Goal: Task Accomplishment & Management: Complete application form

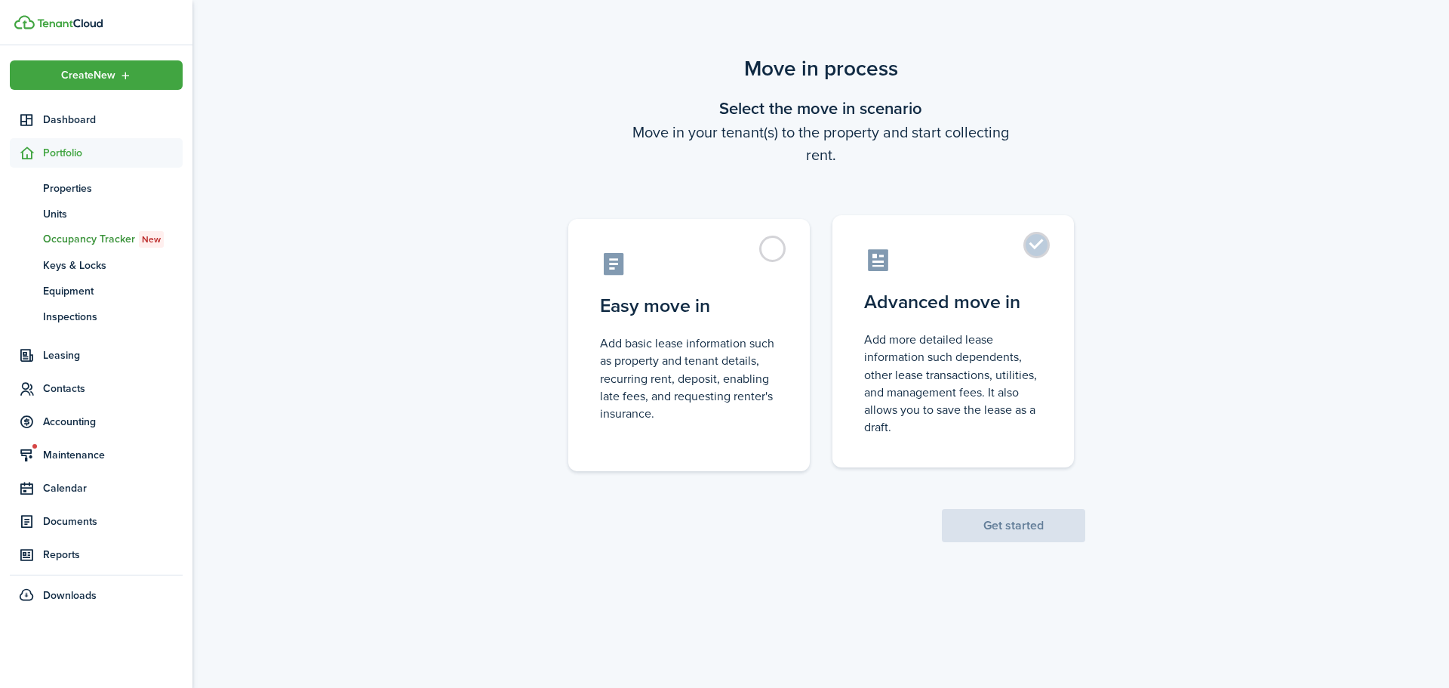
click at [1008, 349] on control-radio-card-description "Add more detailed lease information such dependents, other lease transactions, …" at bounding box center [953, 383] width 178 height 105
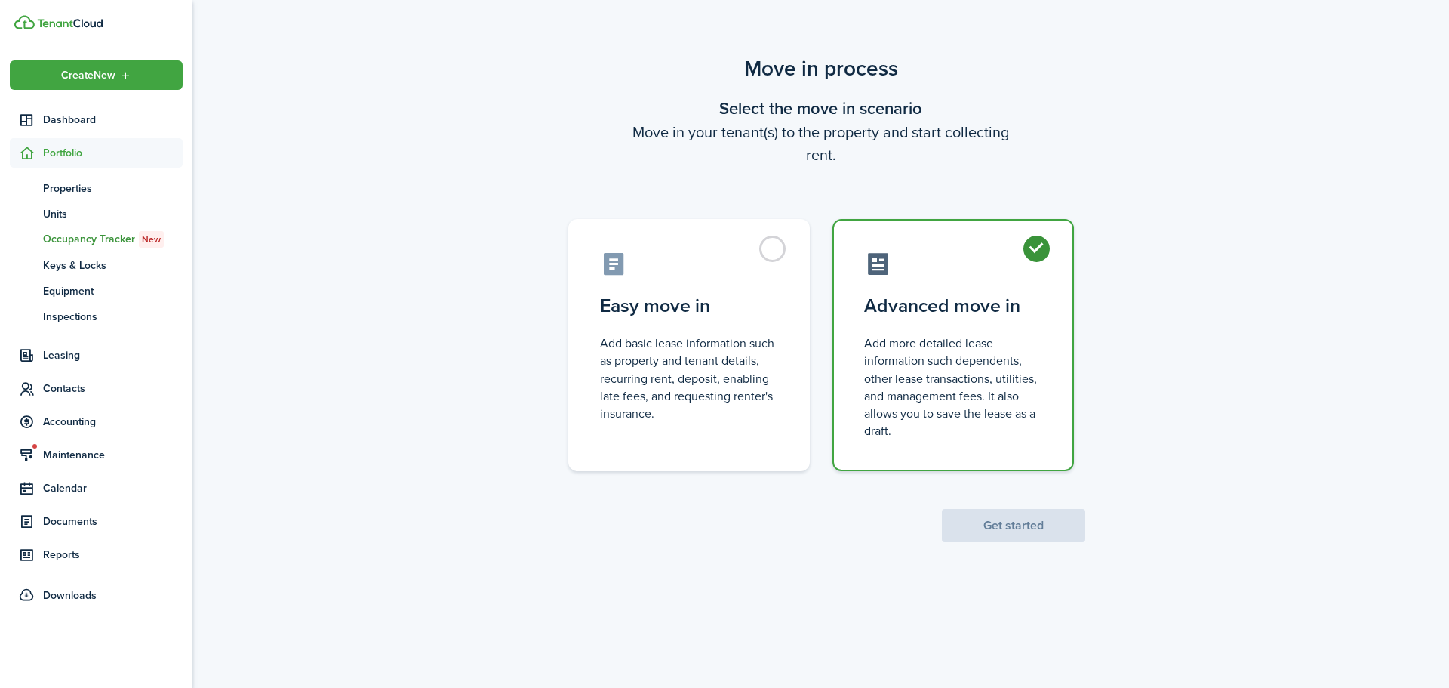
radio input "true"
click at [1014, 528] on button "Get started" at bounding box center [1013, 525] width 143 height 33
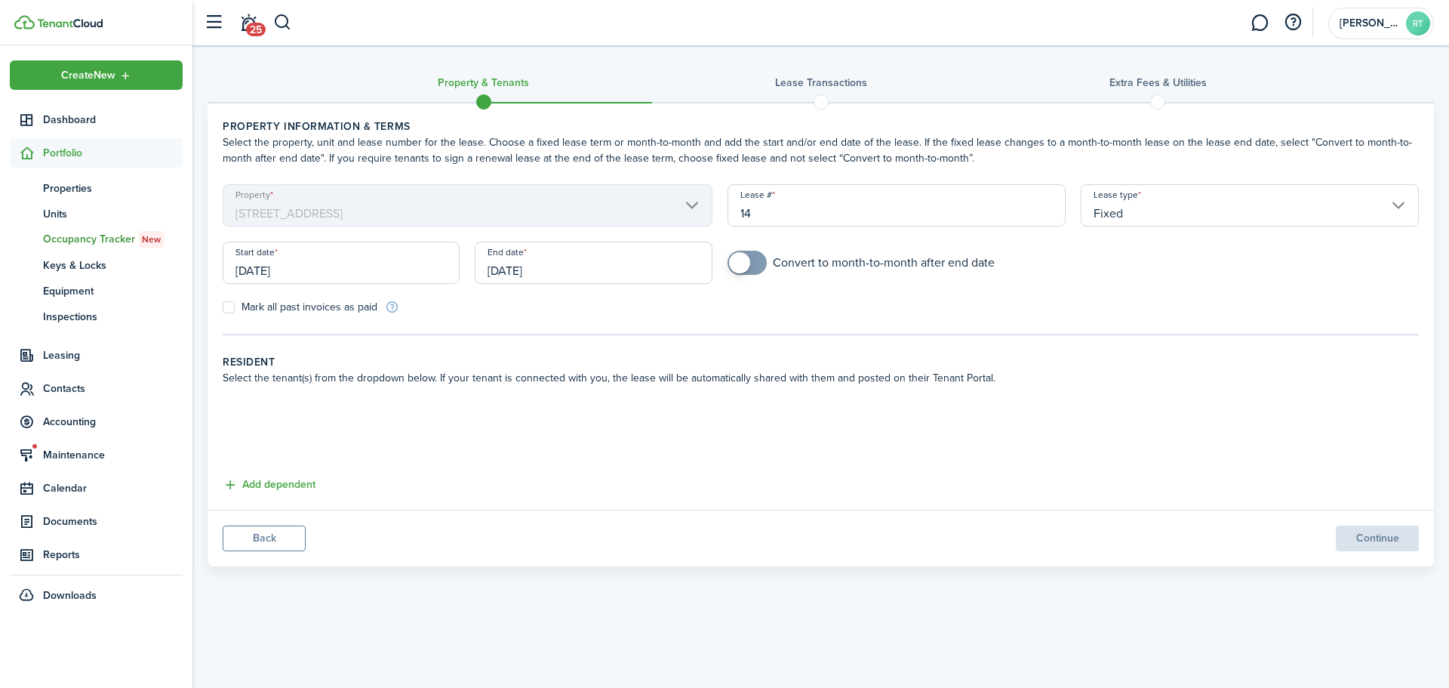
click at [315, 254] on input "[DATE]" at bounding box center [341, 263] width 237 height 42
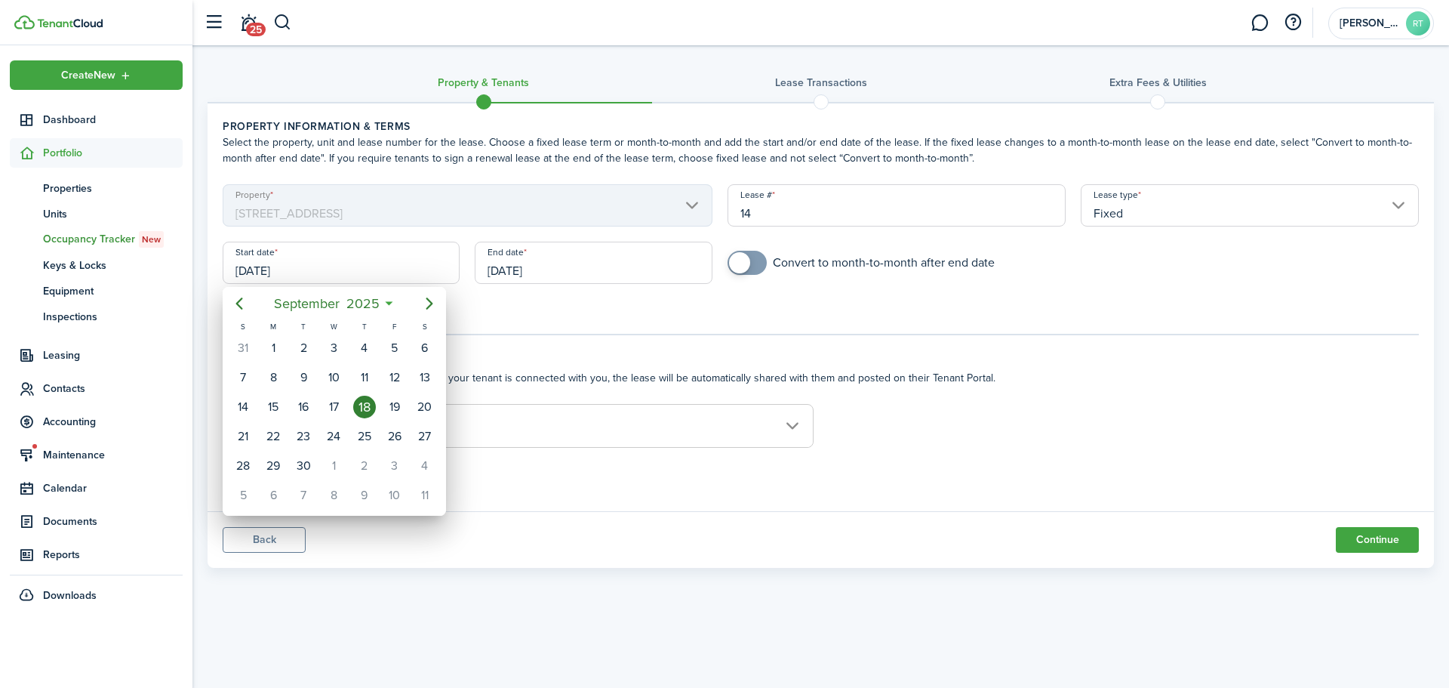
drag, startPoint x: 300, startPoint y: 266, endPoint x: 259, endPoint y: 270, distance: 40.9
click at [238, 266] on div at bounding box center [724, 343] width 1691 height 929
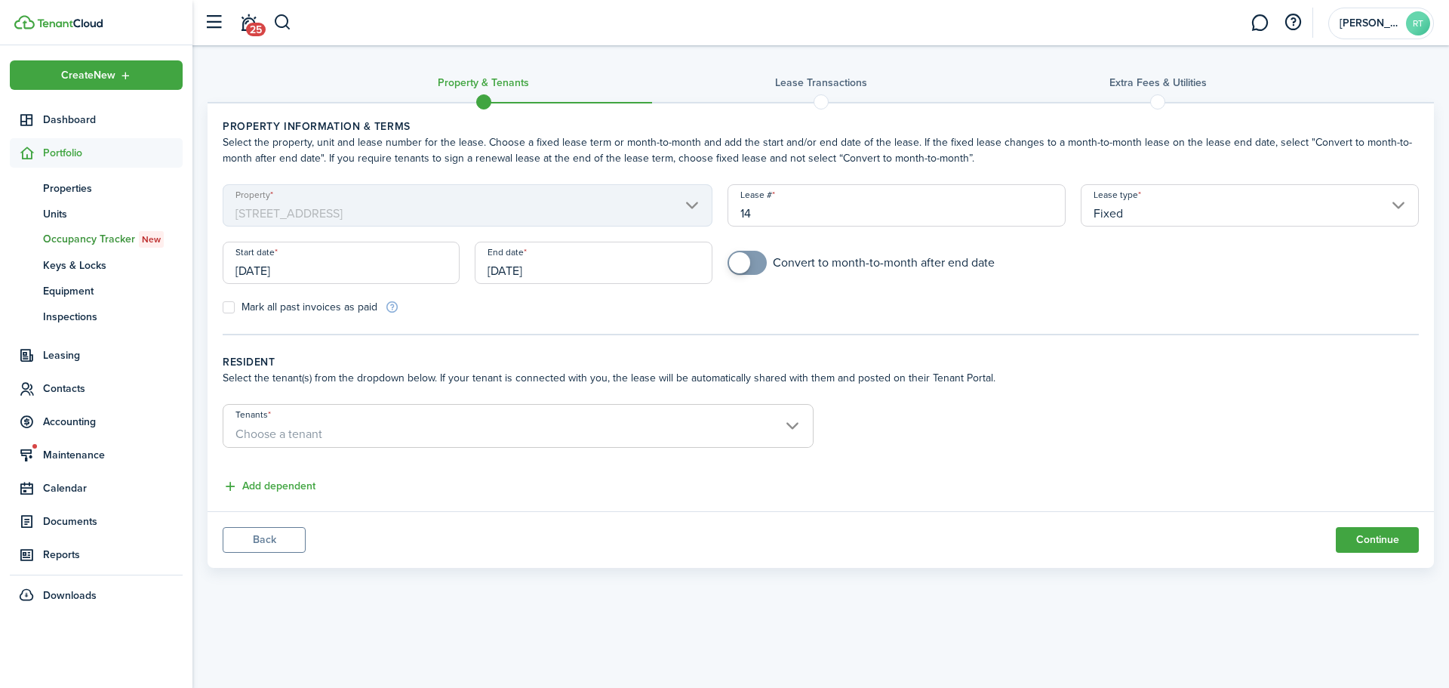
click at [334, 248] on input "[DATE]" at bounding box center [341, 263] width 237 height 42
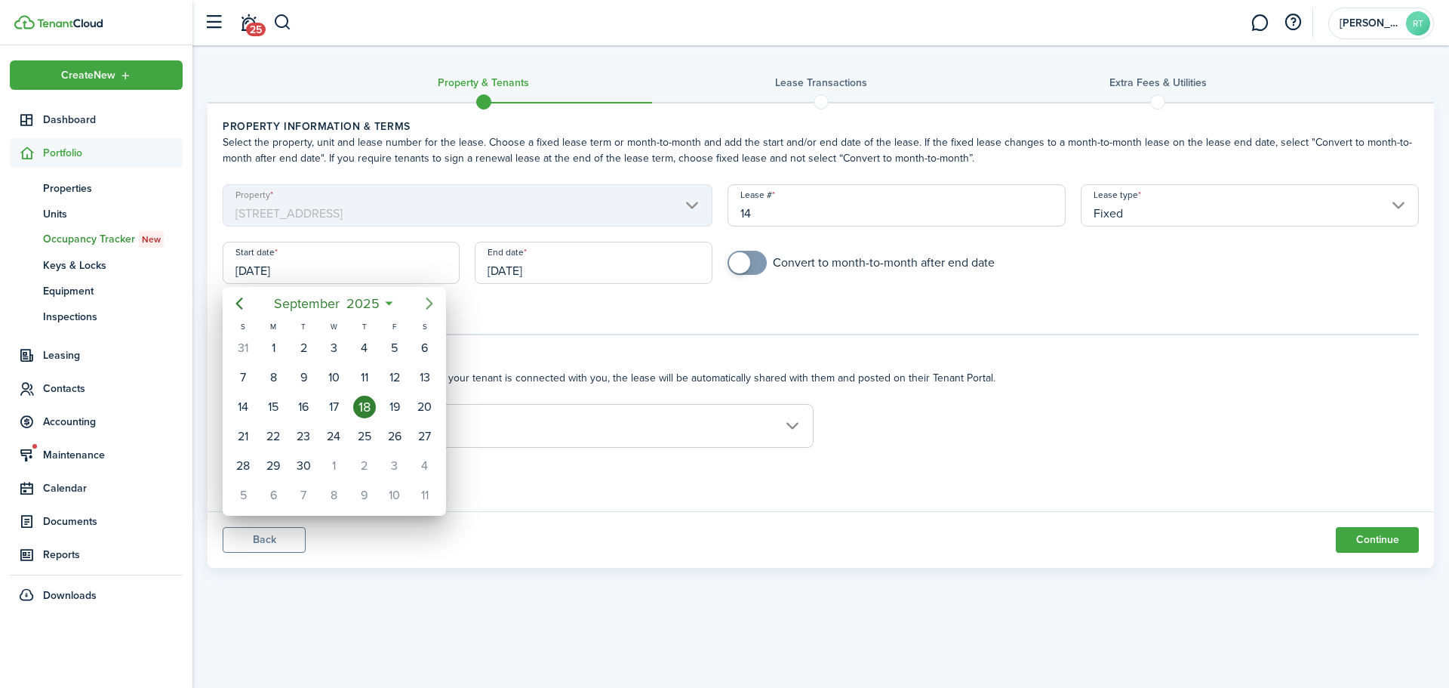
click at [424, 301] on icon "Next page" at bounding box center [429, 303] width 18 height 18
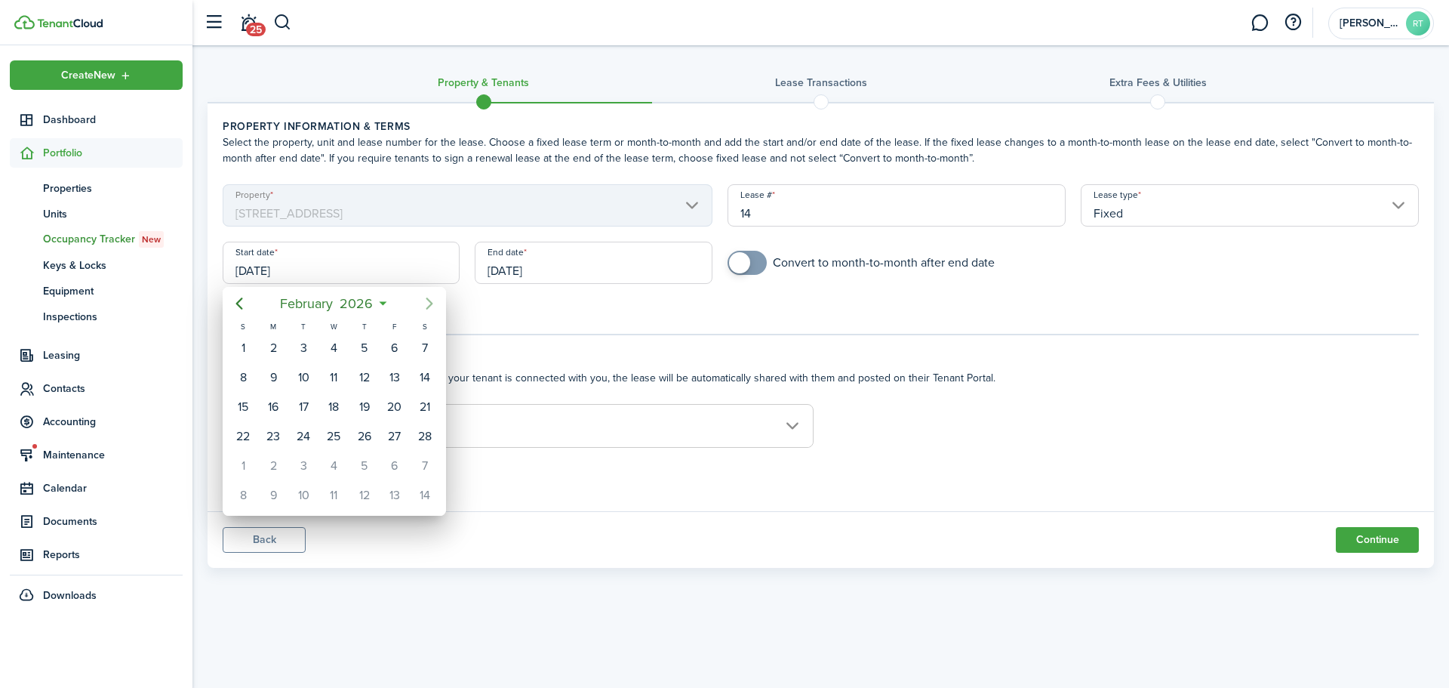
click at [424, 301] on icon "Next page" at bounding box center [429, 303] width 18 height 18
click at [279, 343] on div "1" at bounding box center [273, 348] width 23 height 23
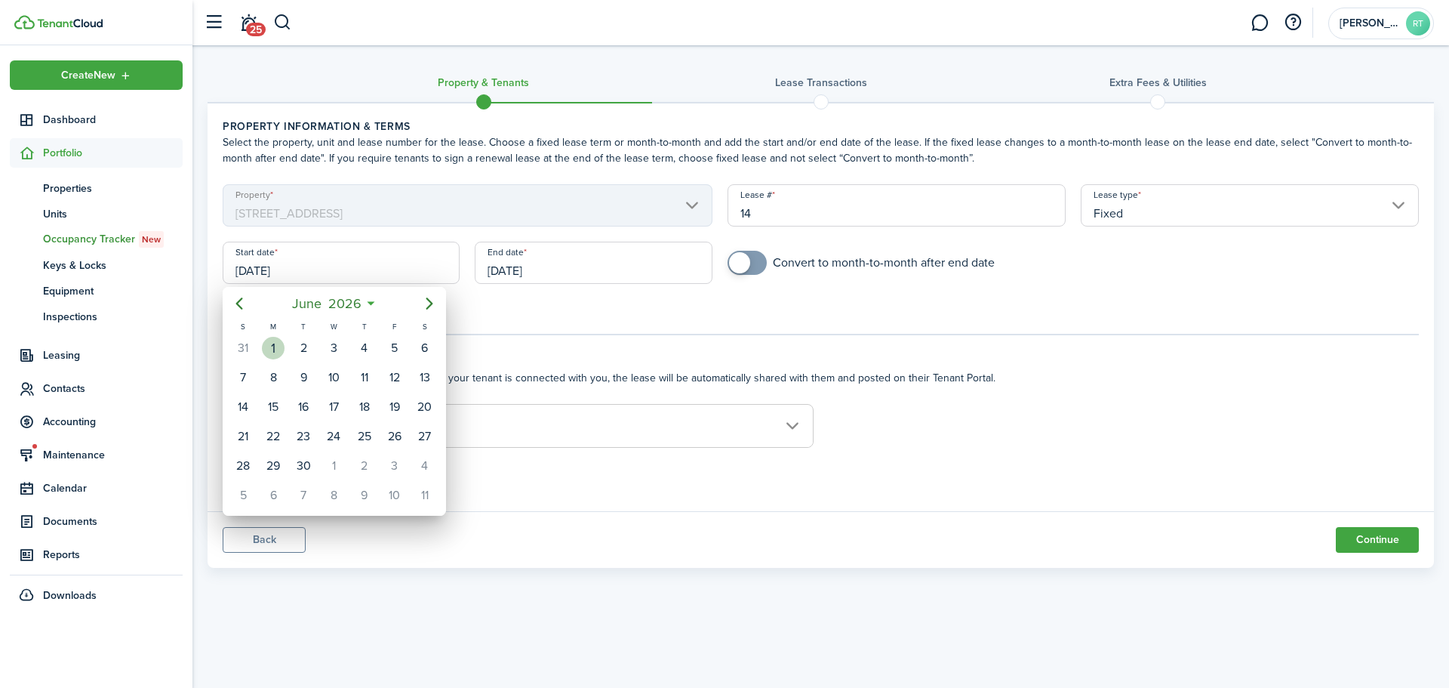
type input "[DATE]"
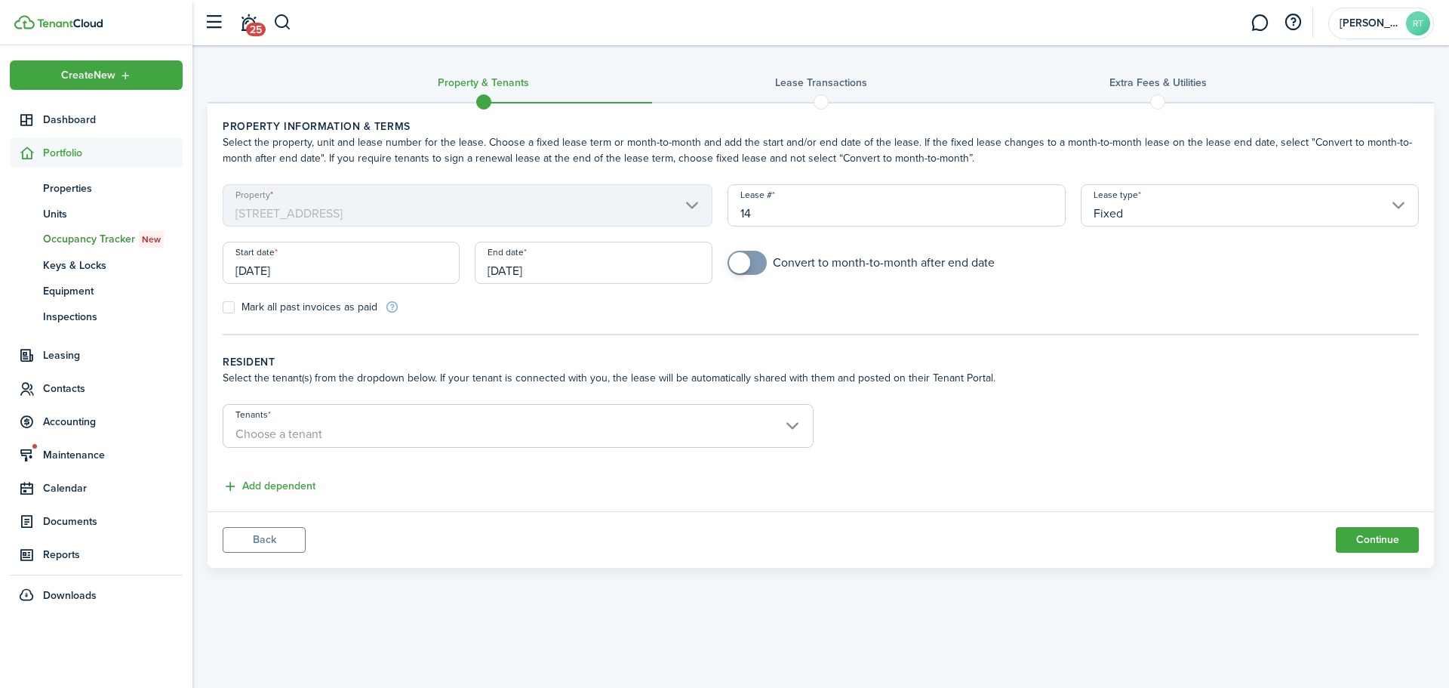
click at [635, 254] on input "[DATE]" at bounding box center [593, 263] width 237 height 42
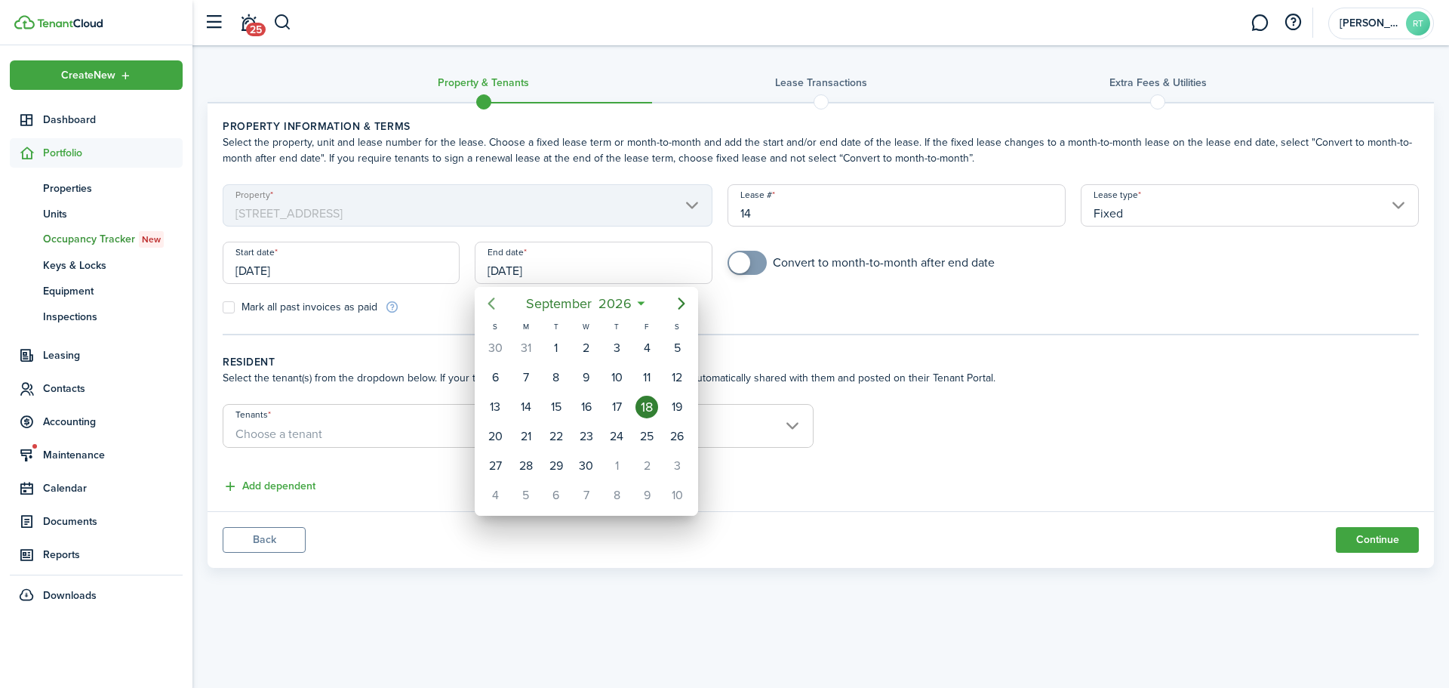
click at [496, 306] on icon "Previous page" at bounding box center [491, 303] width 18 height 18
click at [613, 301] on span "2026" at bounding box center [597, 303] width 40 height 27
click at [679, 311] on icon "Next page" at bounding box center [682, 303] width 18 height 18
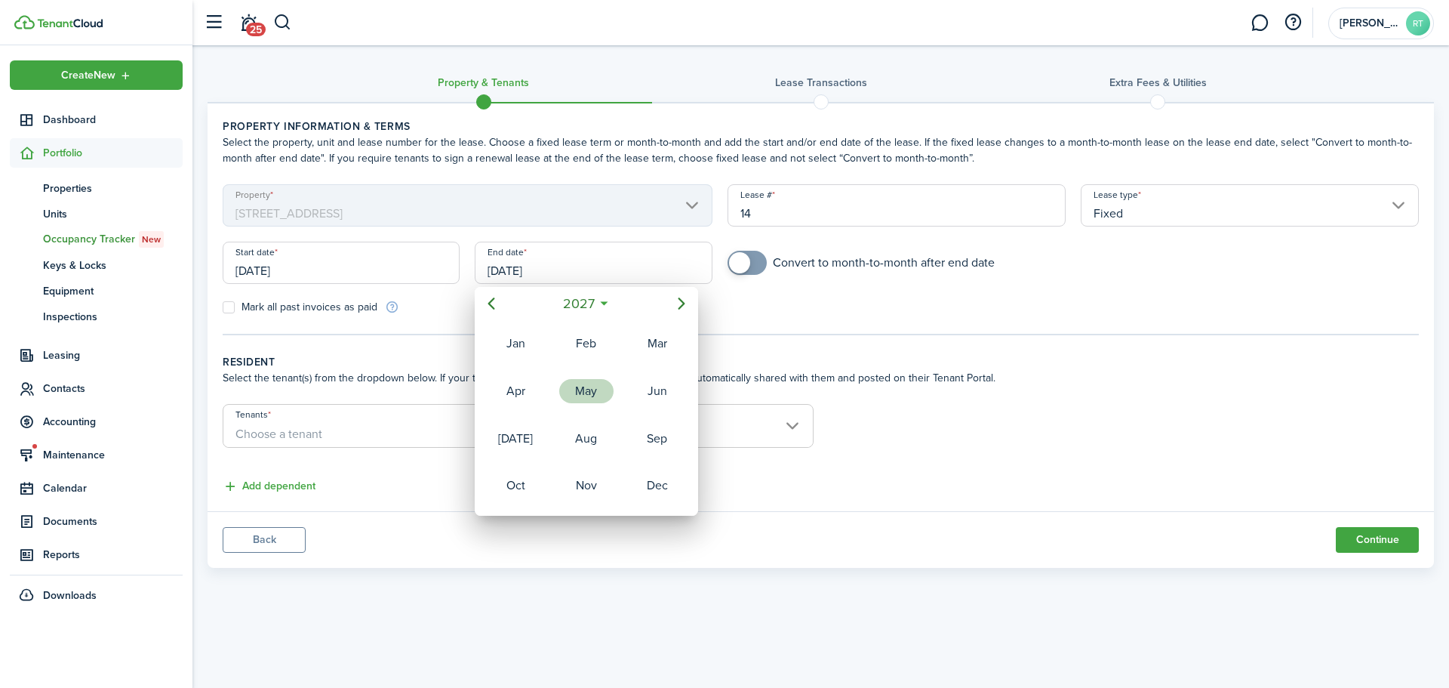
click at [596, 399] on div "May" at bounding box center [586, 391] width 54 height 24
click at [580, 466] on div "26" at bounding box center [586, 465] width 23 height 23
type input "[DATE]"
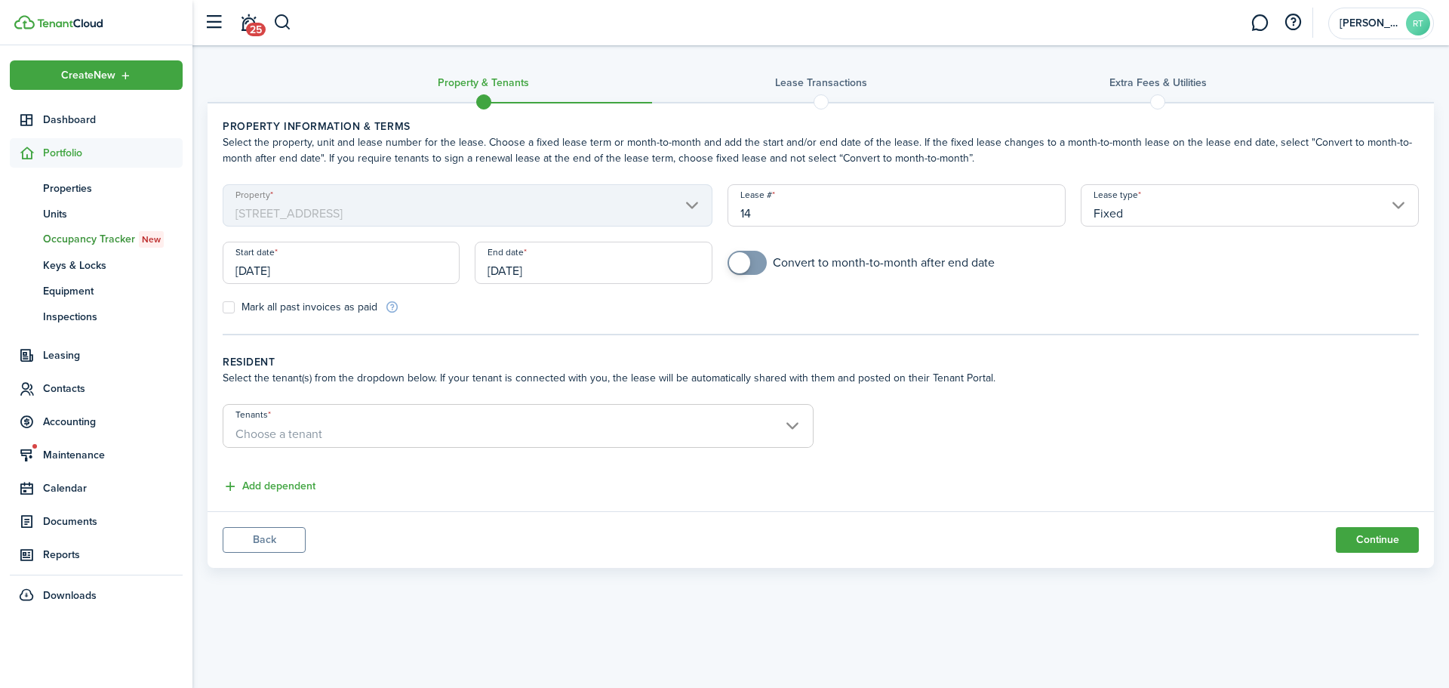
click at [276, 445] on span "Choose a tenant" at bounding box center [518, 434] width 590 height 26
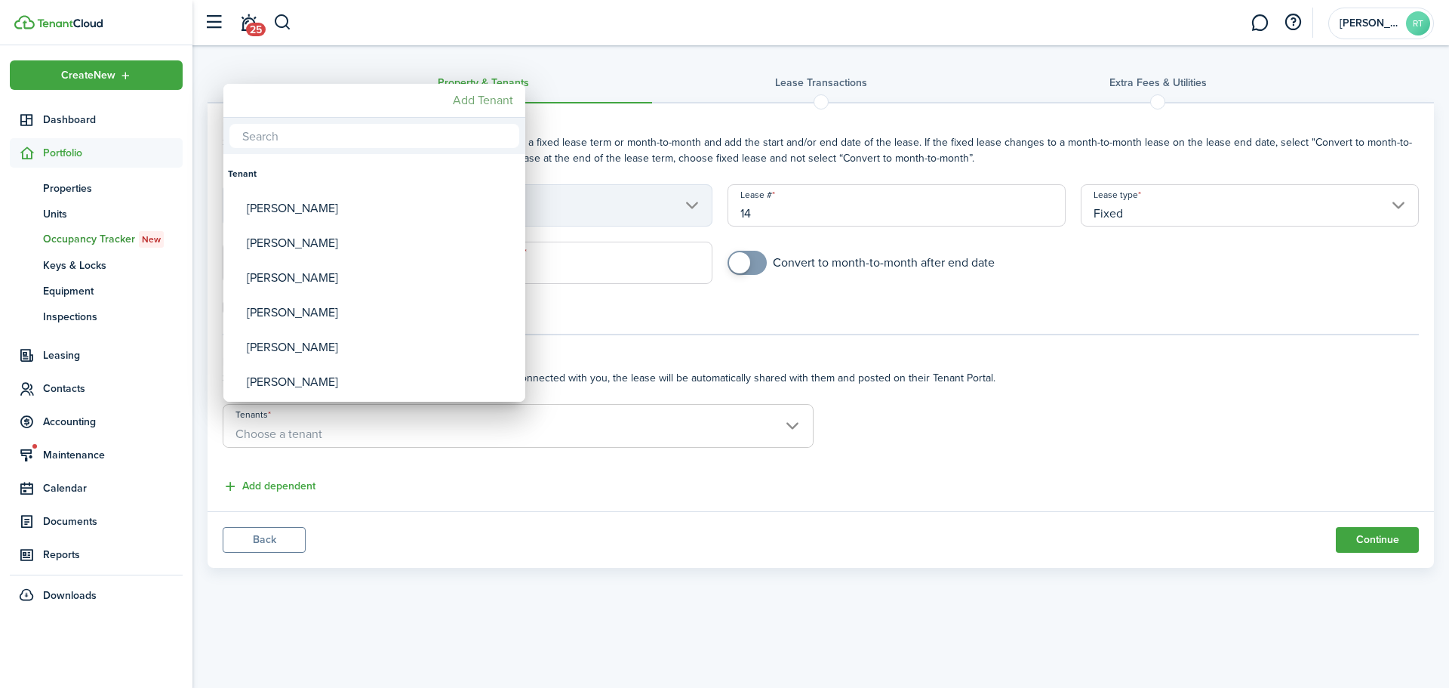
click at [478, 93] on mbsc-button "Add Tenant" at bounding box center [483, 100] width 72 height 27
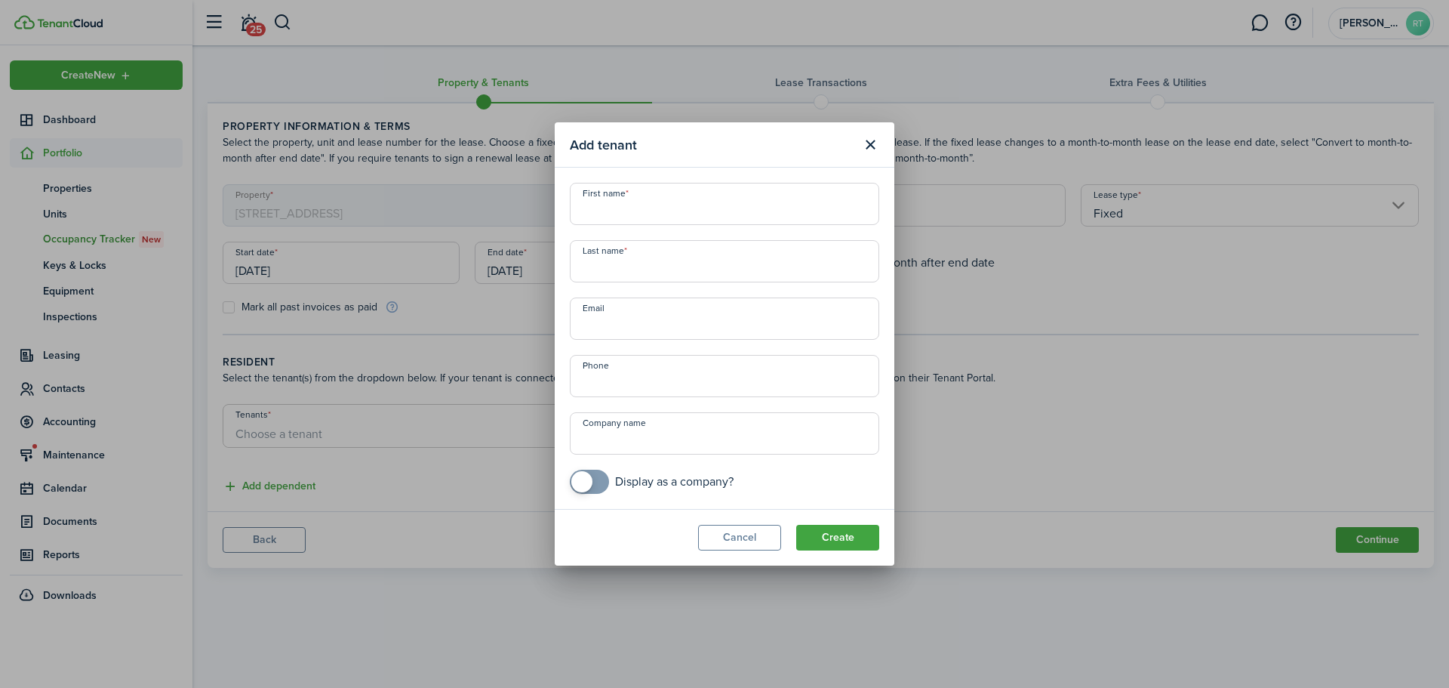
click at [602, 205] on input "First name" at bounding box center [724, 204] width 309 height 42
type input "Jack"
type input "Drown"
type input "[EMAIL_ADDRESS][DOMAIN_NAME]"
type input "[PHONE_NUMBER]"
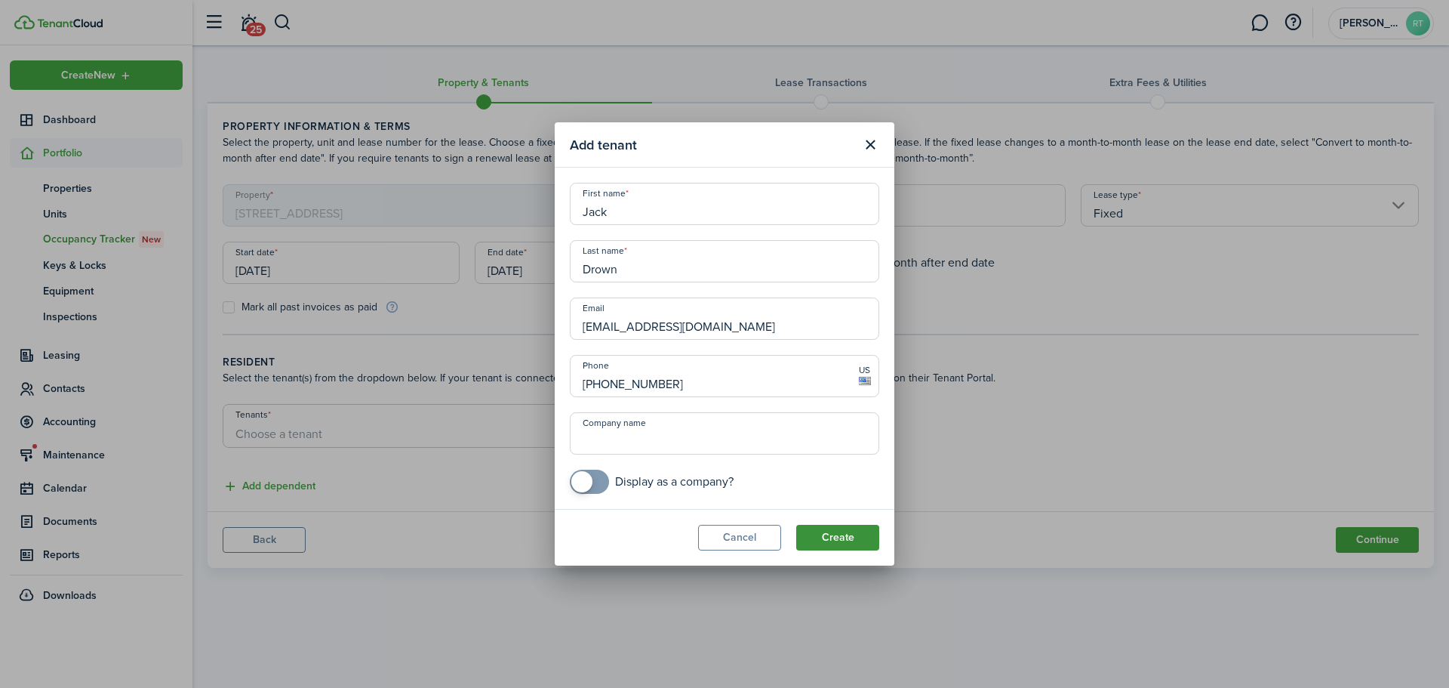
click at [842, 540] on button "Create" at bounding box center [837, 538] width 83 height 26
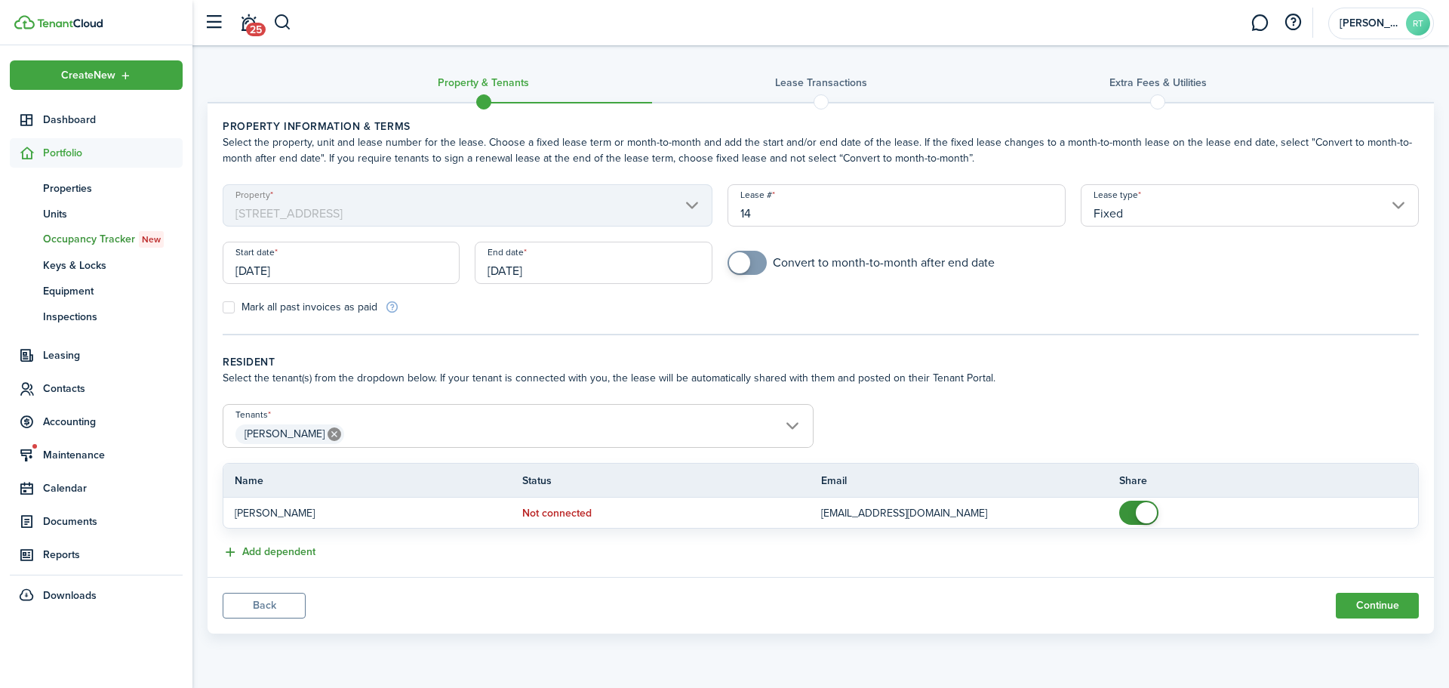
click at [276, 551] on button "Add dependent" at bounding box center [269, 551] width 93 height 17
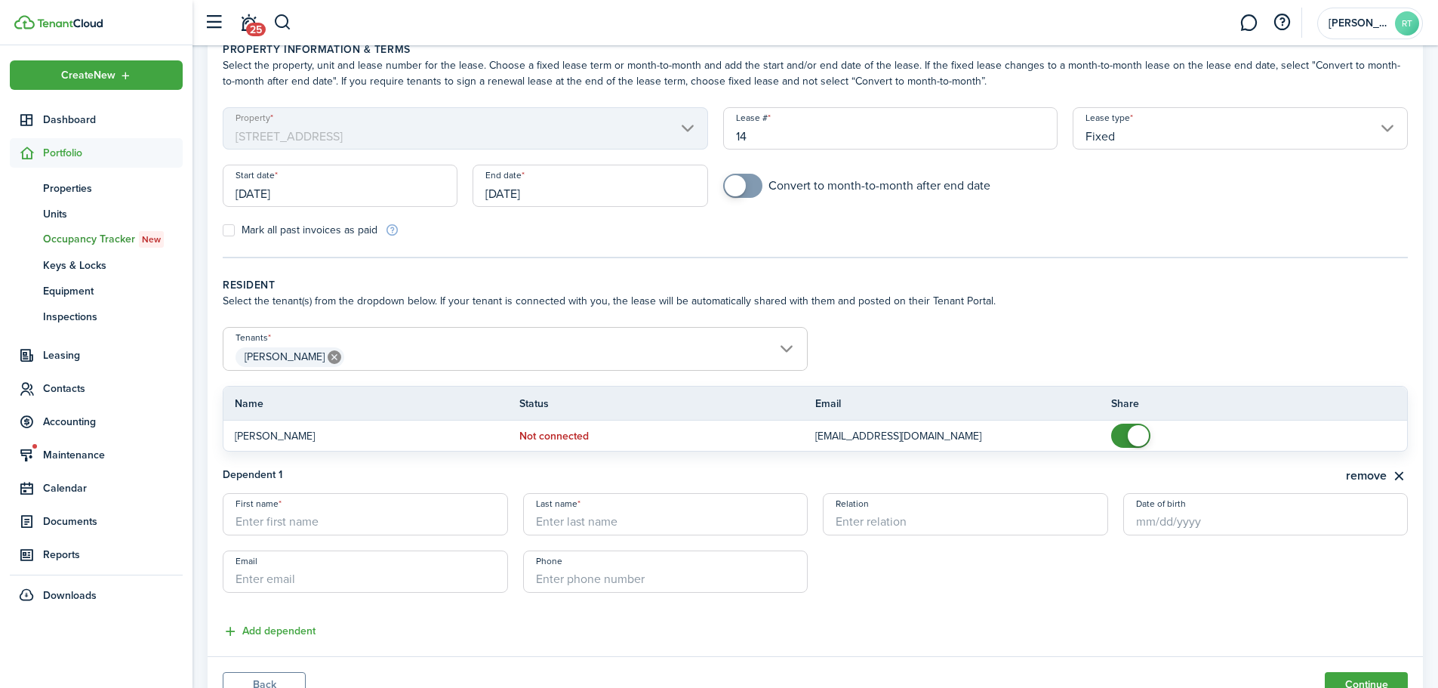
scroll to position [143, 0]
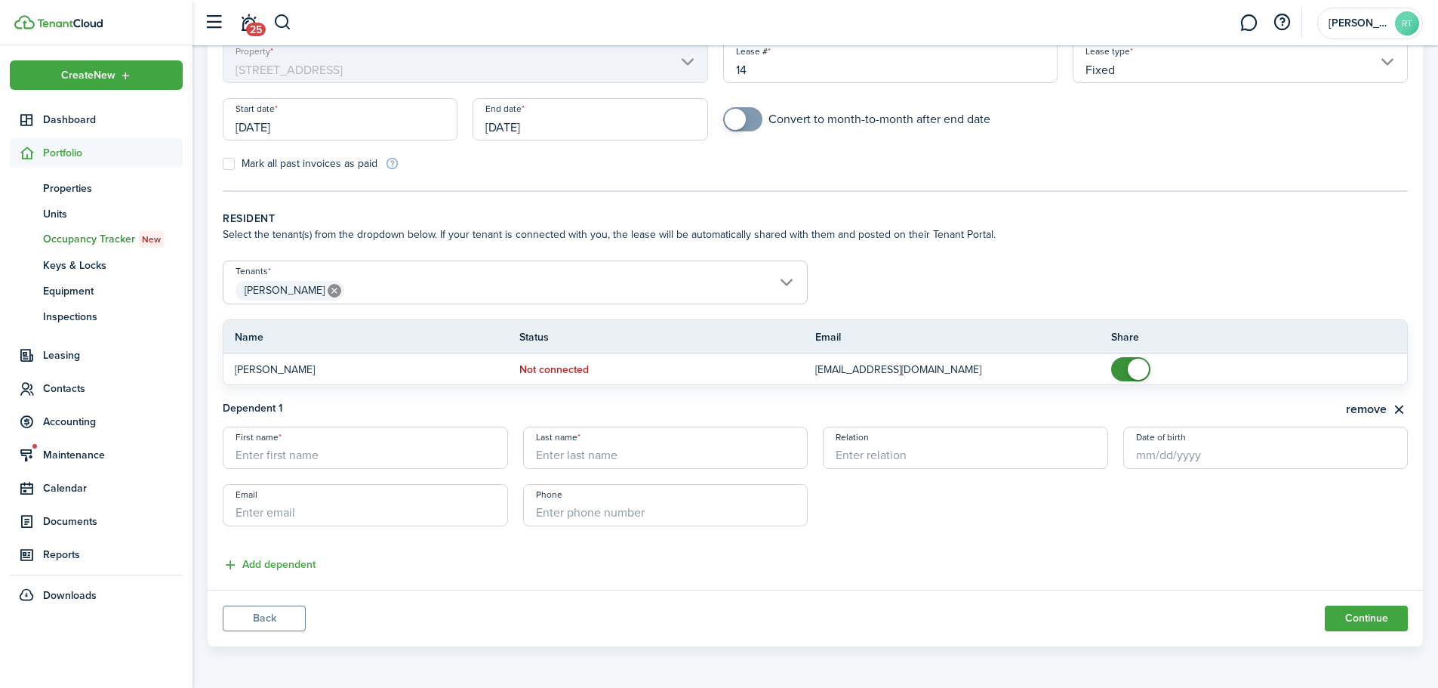
click at [264, 455] on input "First name" at bounding box center [365, 447] width 285 height 42
type input "[PERSON_NAME]"
type input "Drown"
click at [1402, 411] on button "remove" at bounding box center [1377, 409] width 62 height 19
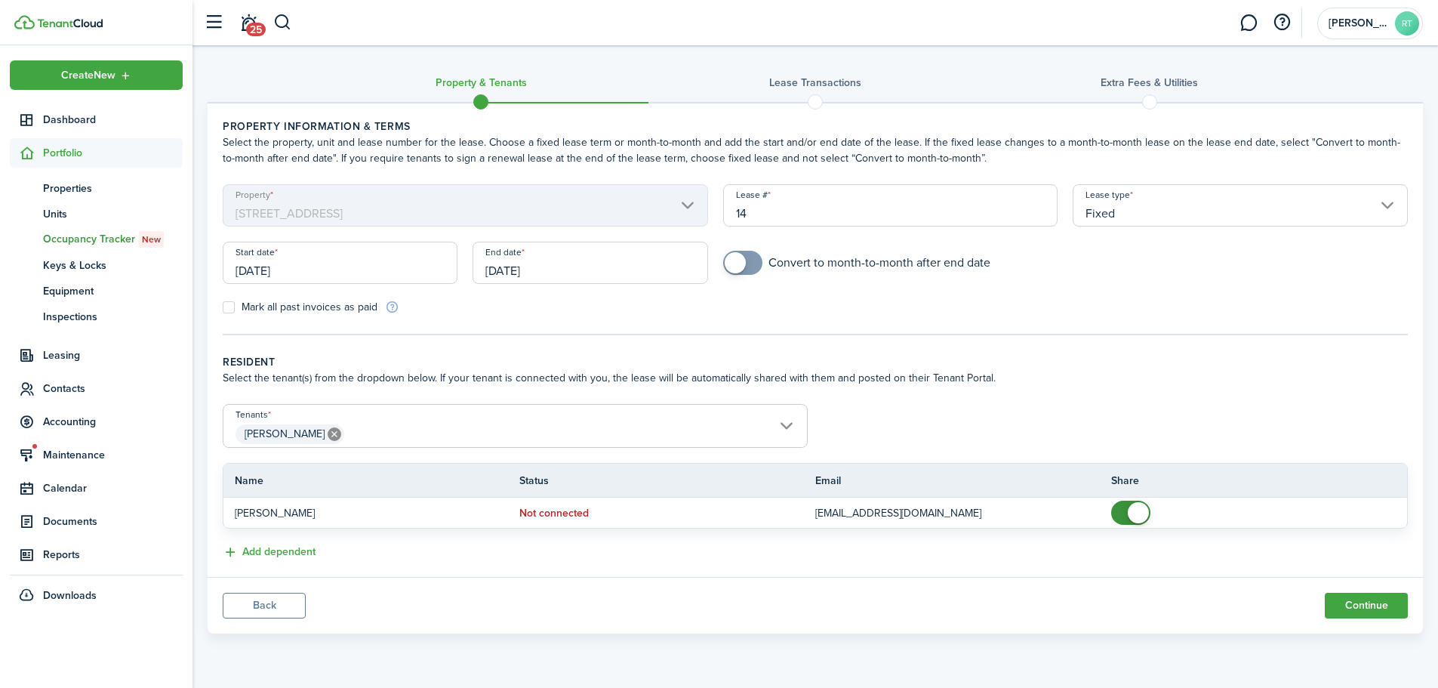
scroll to position [0, 0]
click at [796, 420] on input "[PERSON_NAME]" at bounding box center [518, 414] width 590 height 18
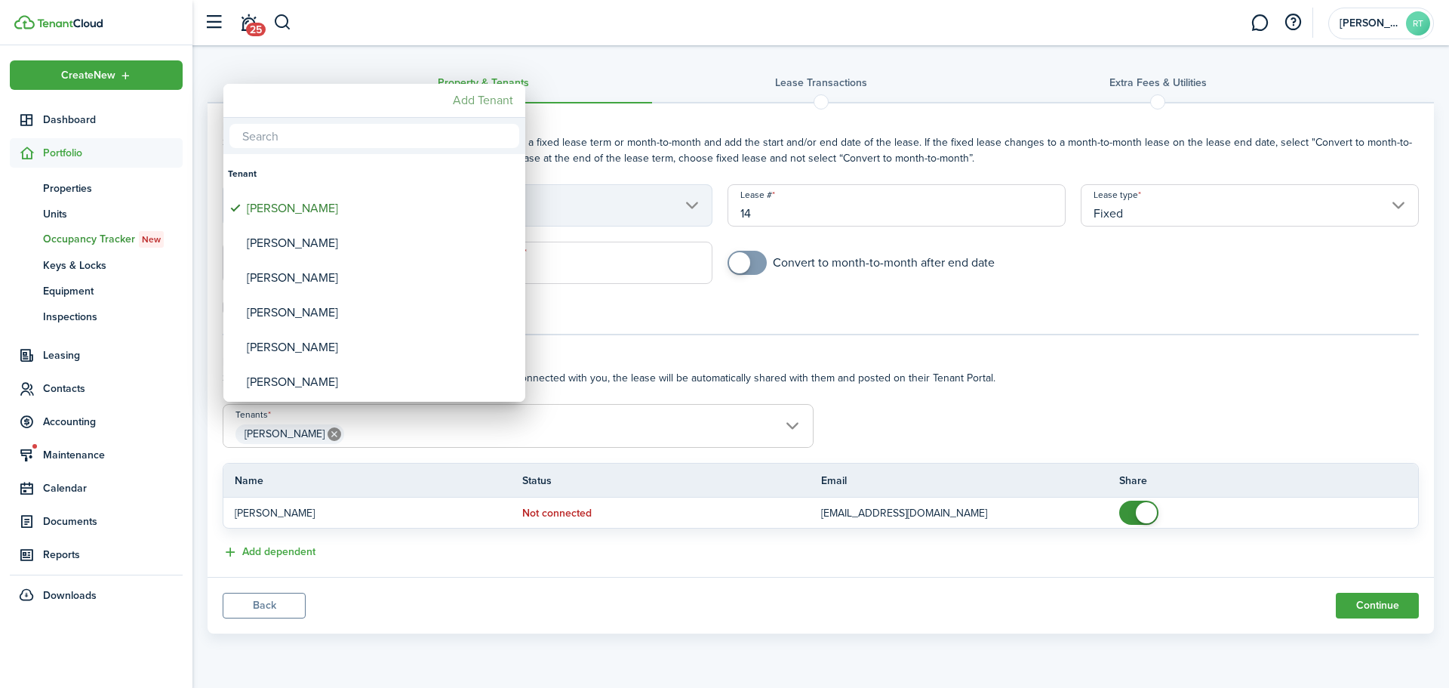
click at [466, 100] on mbsc-button "Add Tenant" at bounding box center [483, 100] width 72 height 27
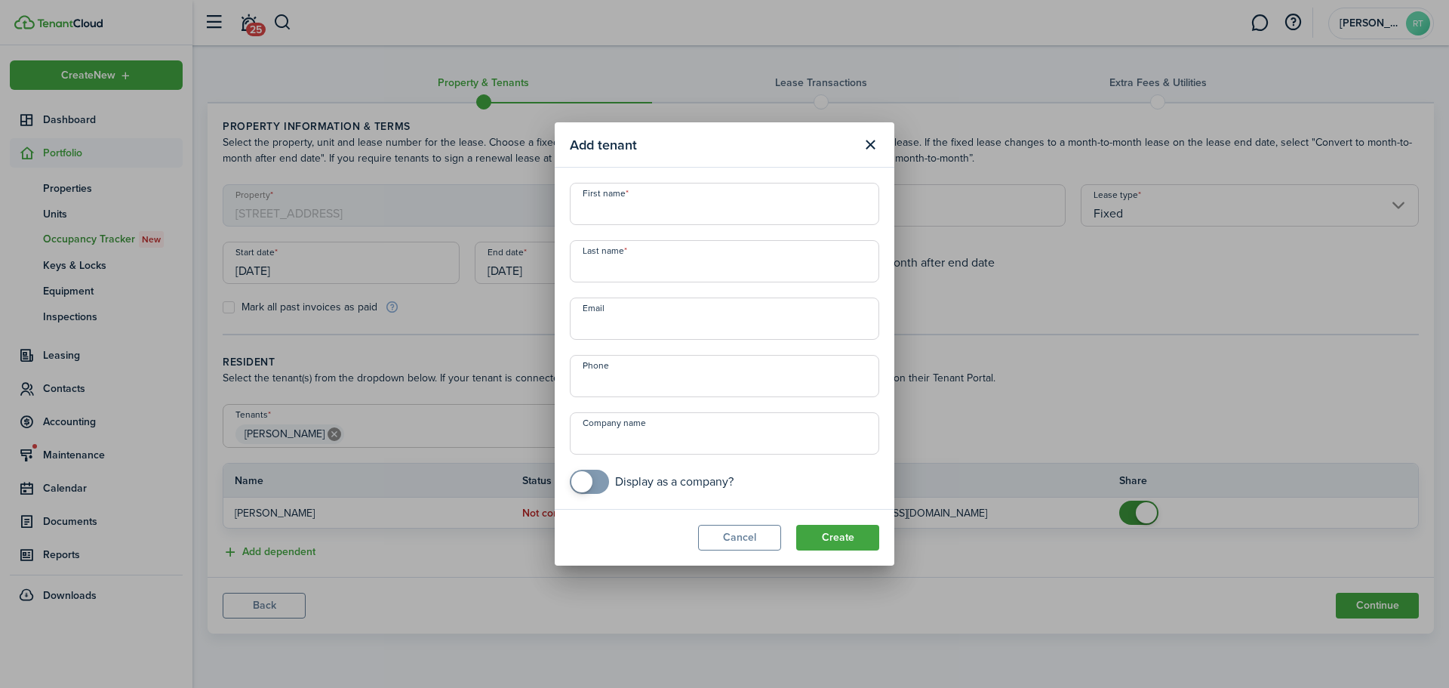
click at [618, 217] on input "First name" at bounding box center [724, 204] width 309 height 42
type input "[PERSON_NAME]"
type input "Drown"
type input "[EMAIL_ADDRESS][DOMAIN_NAME]"
type input "[PHONE_NUMBER]"
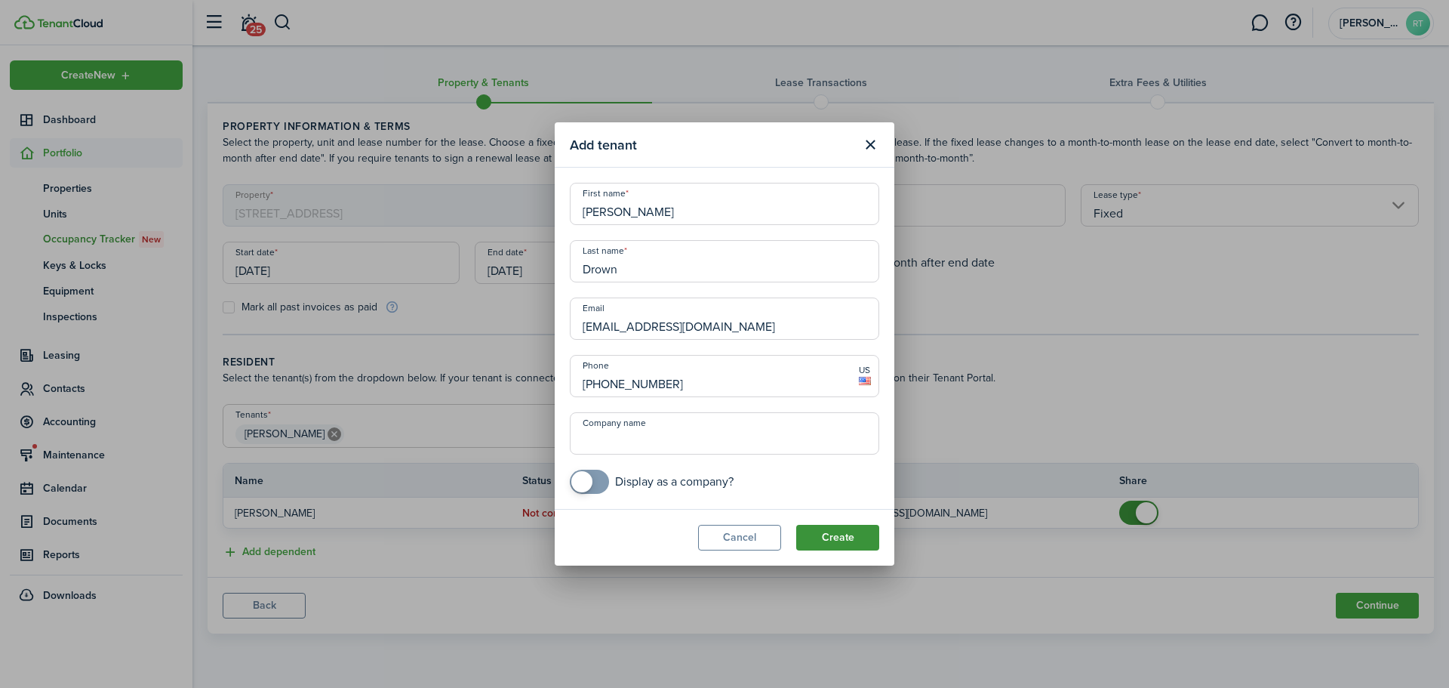
click at [836, 537] on button "Create" at bounding box center [837, 538] width 83 height 26
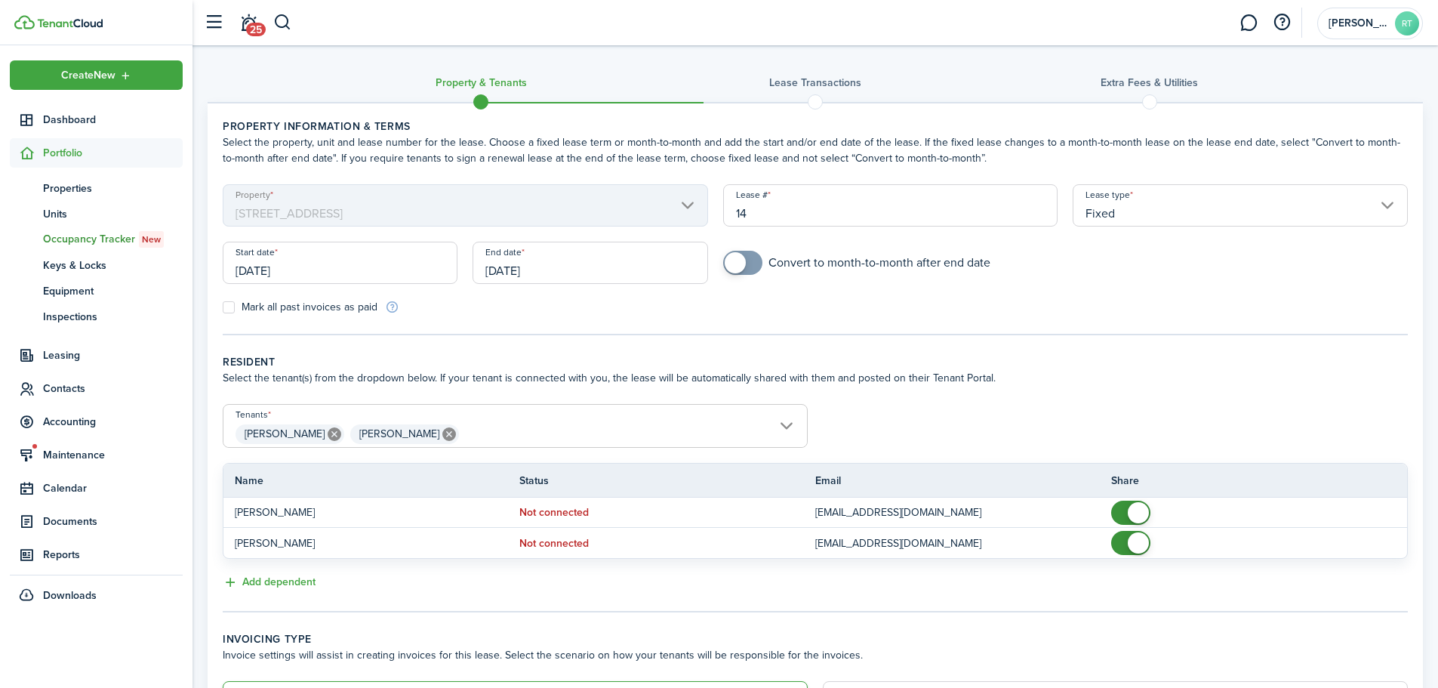
click at [679, 427] on span "[PERSON_NAME] [PERSON_NAME]" at bounding box center [514, 434] width 583 height 26
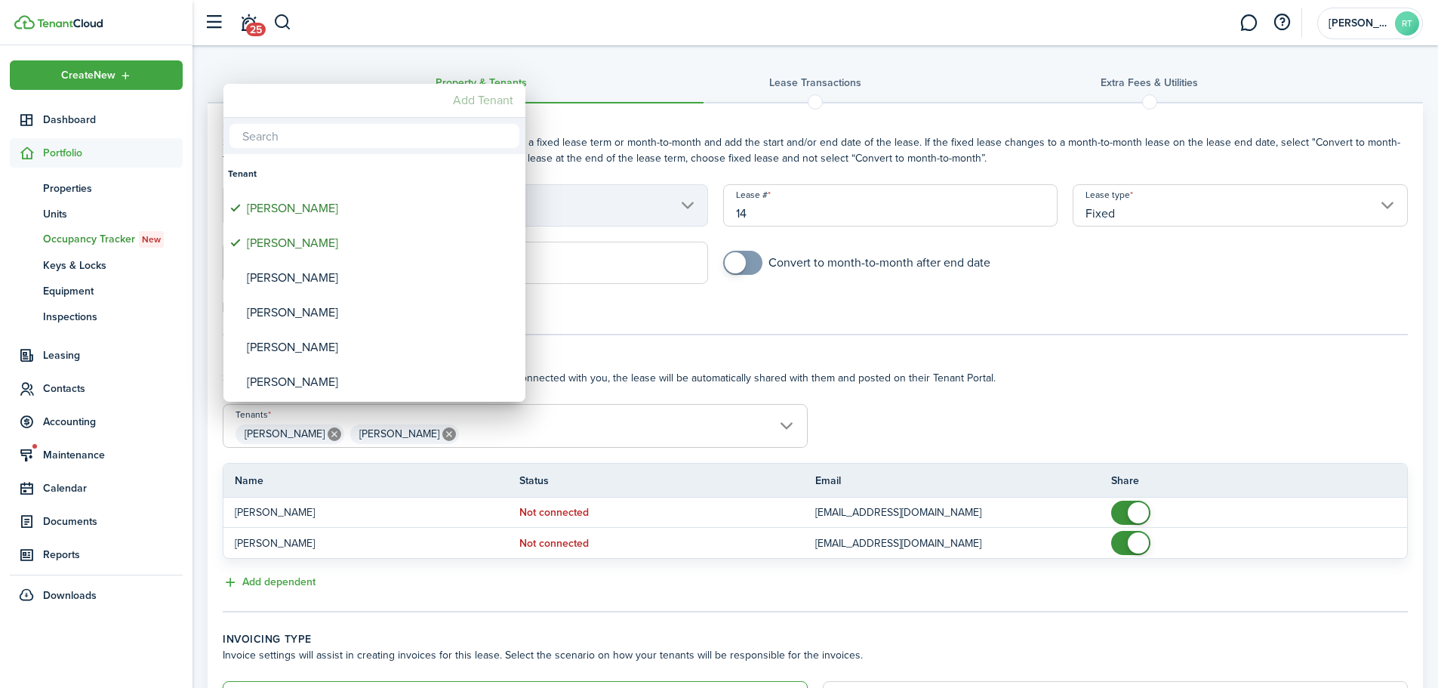
click at [503, 98] on mbsc-button "Add Tenant" at bounding box center [483, 100] width 72 height 27
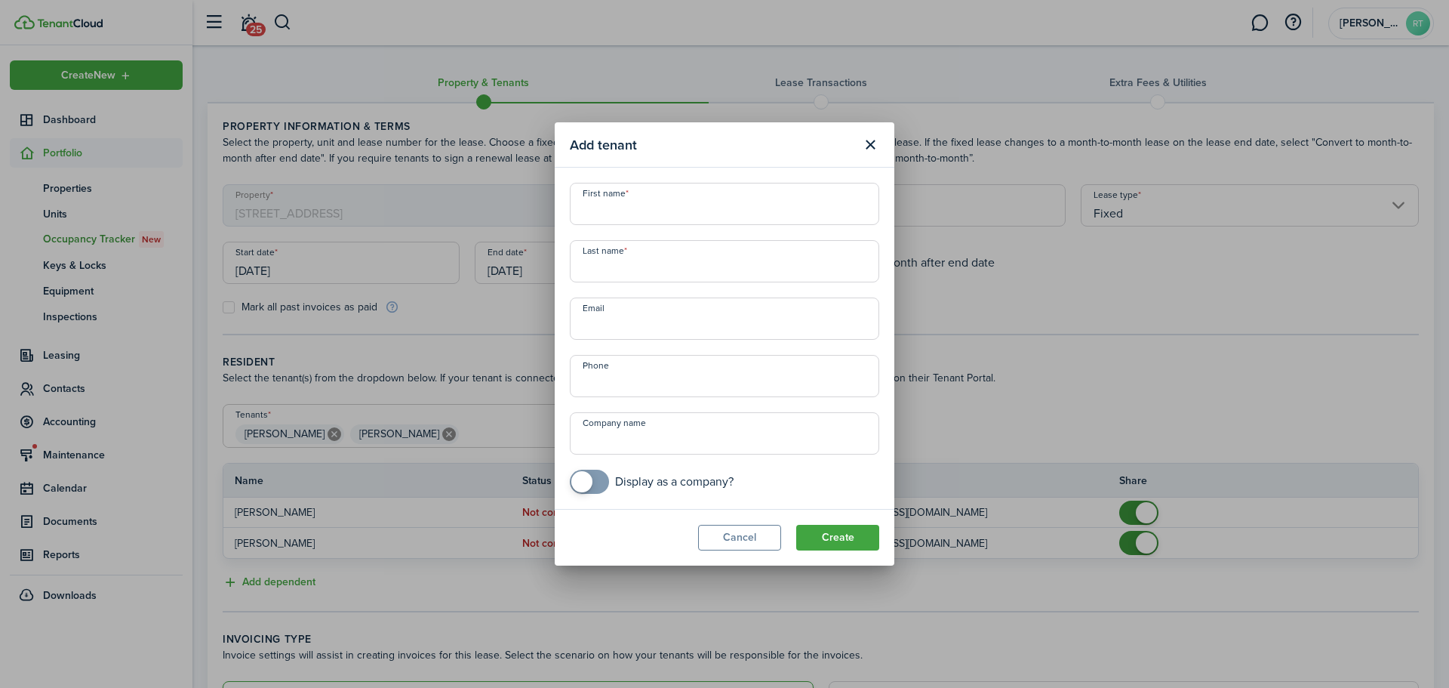
click at [626, 202] on input "First name" at bounding box center [724, 204] width 309 height 42
type input "[PERSON_NAME]"
type input "[EMAIL_ADDRESS][DOMAIN_NAME]"
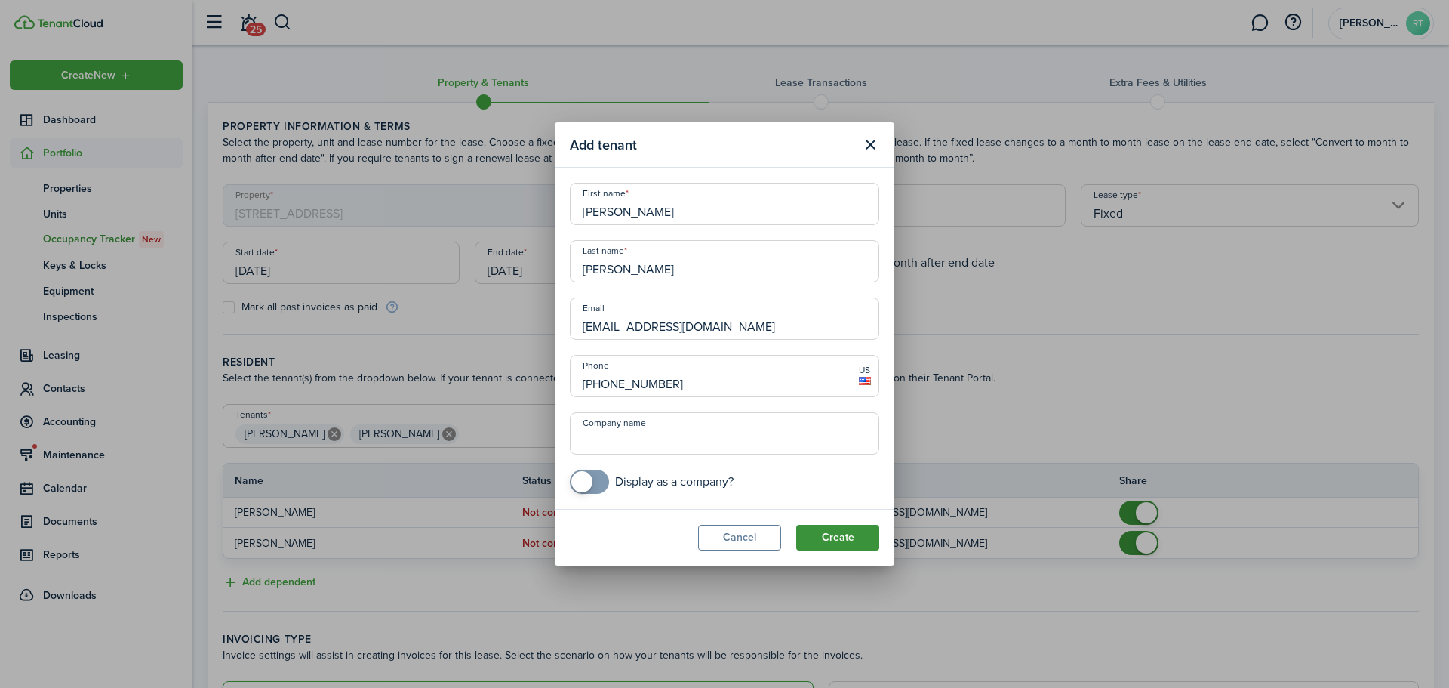
type input "[PHONE_NUMBER]"
click at [833, 539] on button "Create" at bounding box center [837, 538] width 83 height 26
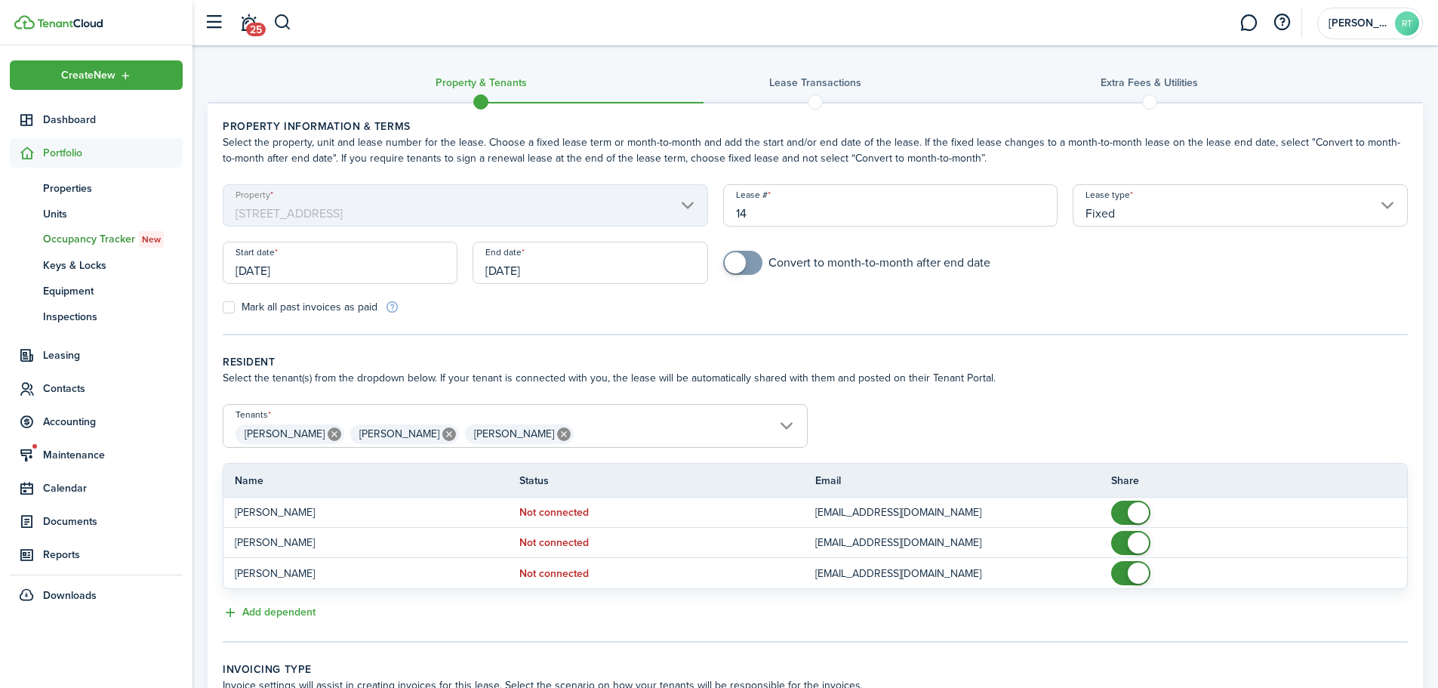
click at [583, 429] on span "[PERSON_NAME] [PERSON_NAME] [PERSON_NAME]" at bounding box center [514, 434] width 583 height 26
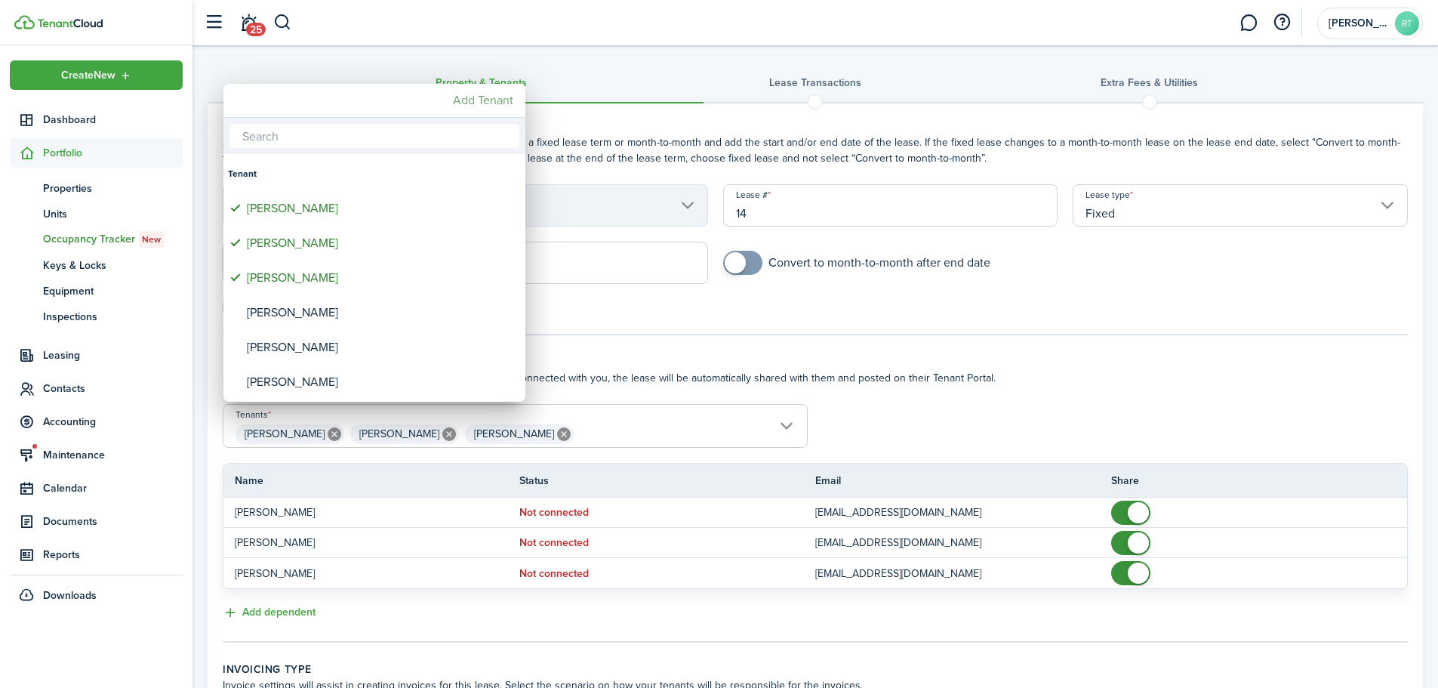
click at [489, 92] on mbsc-button "Add Tenant" at bounding box center [483, 100] width 72 height 27
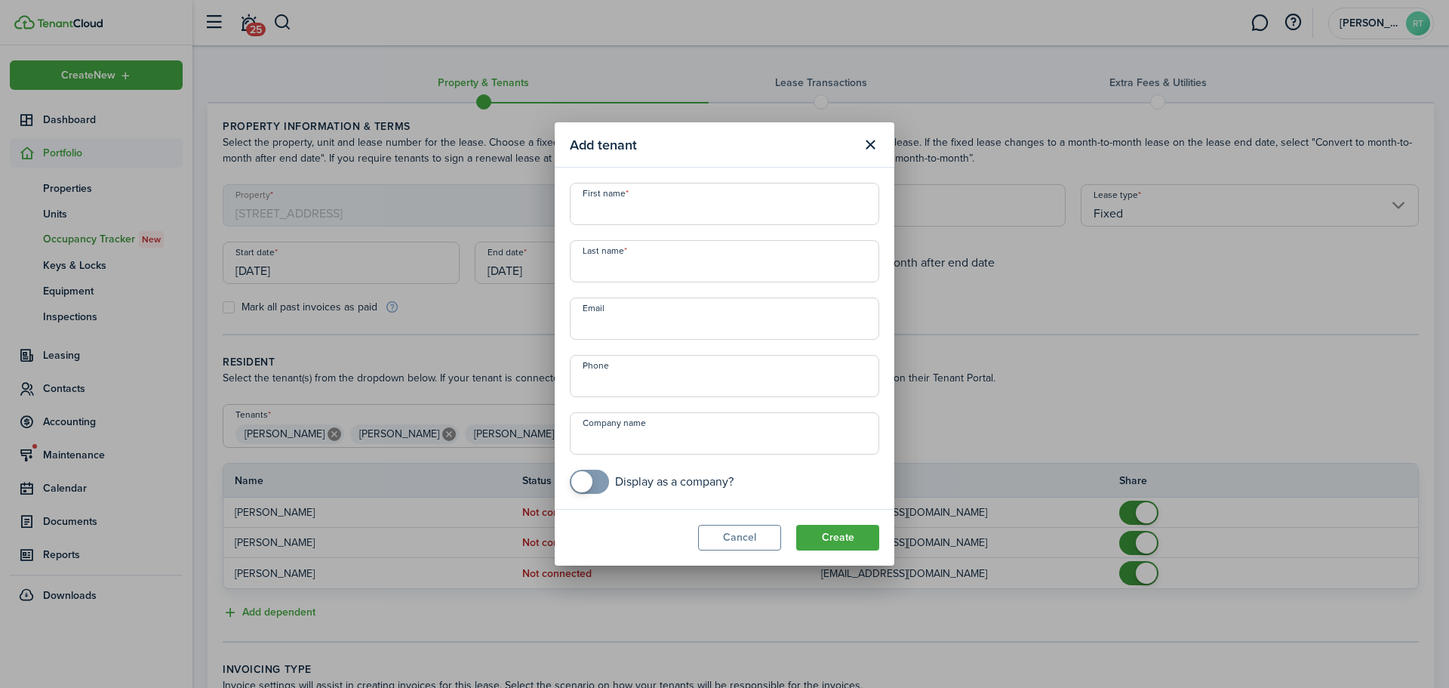
click at [598, 210] on input "First name" at bounding box center [724, 204] width 309 height 42
type input "[PERSON_NAME]"
type input "[EMAIL_ADDRESS][DOMAIN_NAME]"
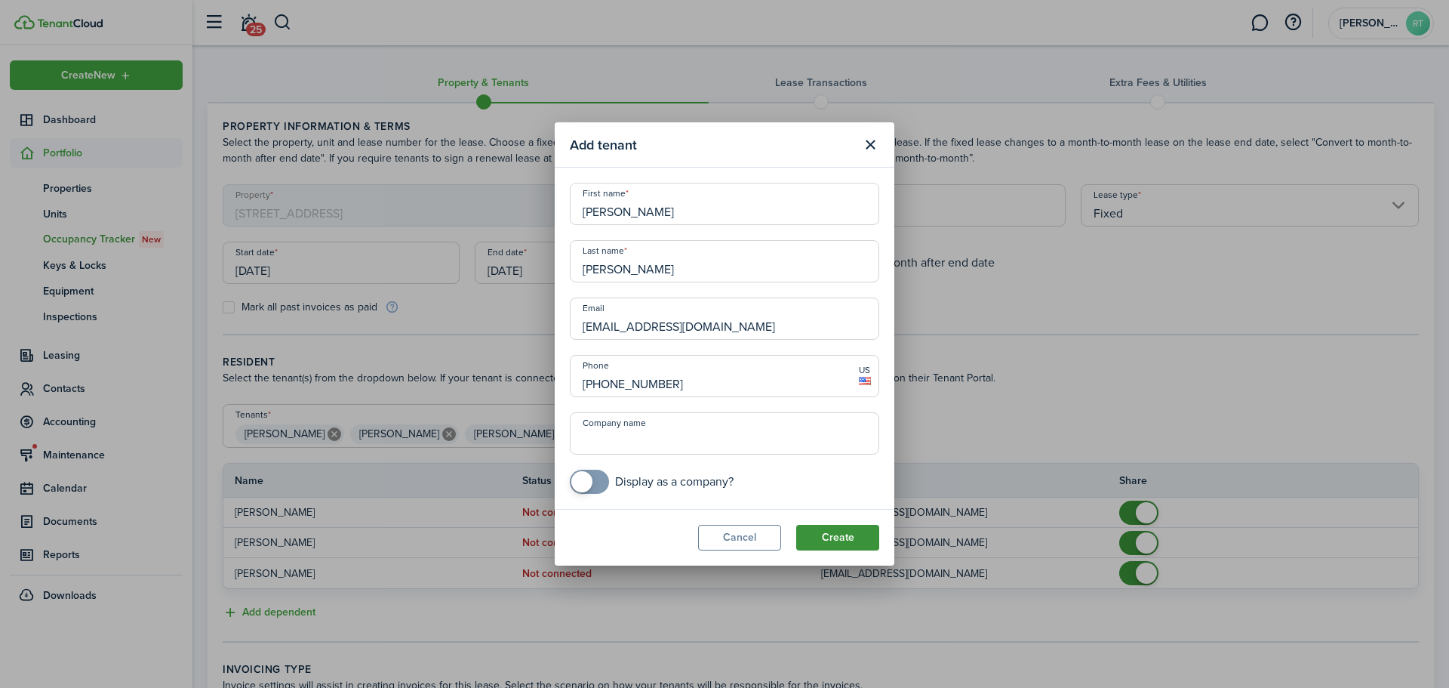
type input "[PHONE_NUMBER]"
click at [843, 536] on button "Create" at bounding box center [837, 538] width 83 height 26
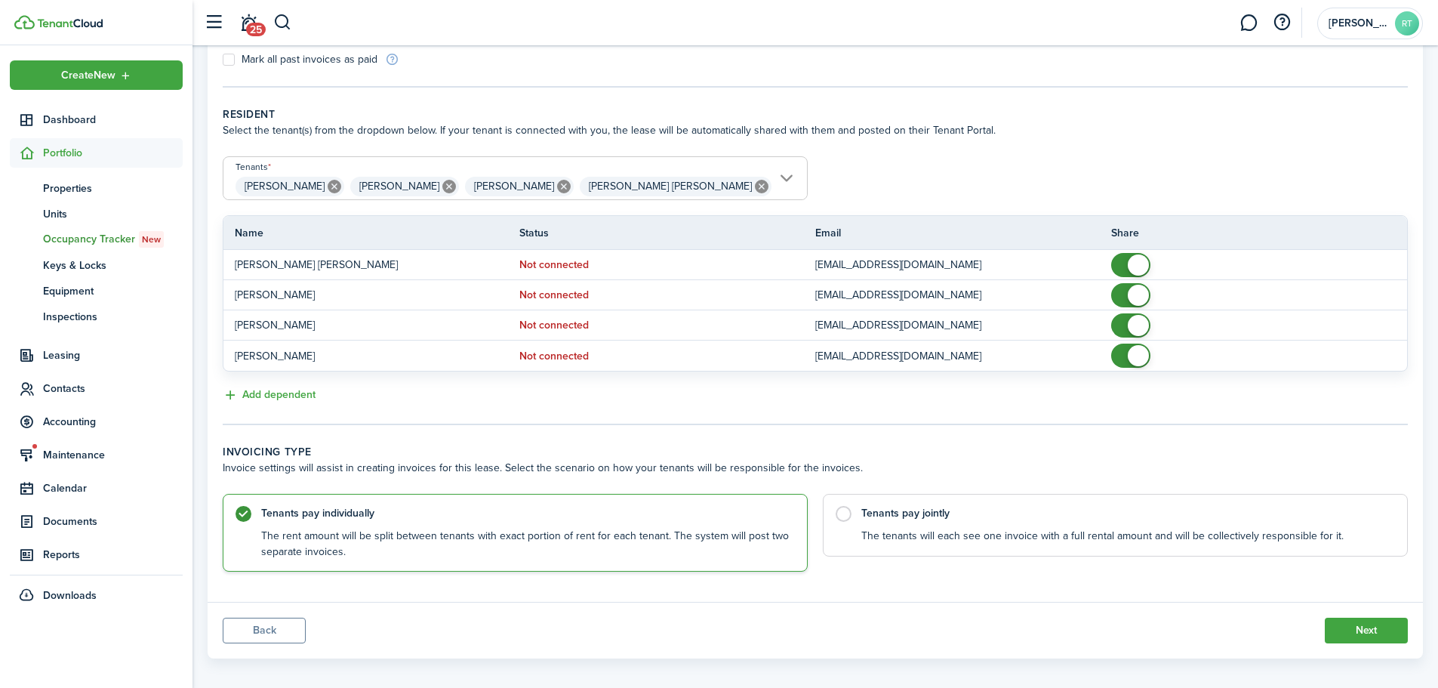
scroll to position [260, 0]
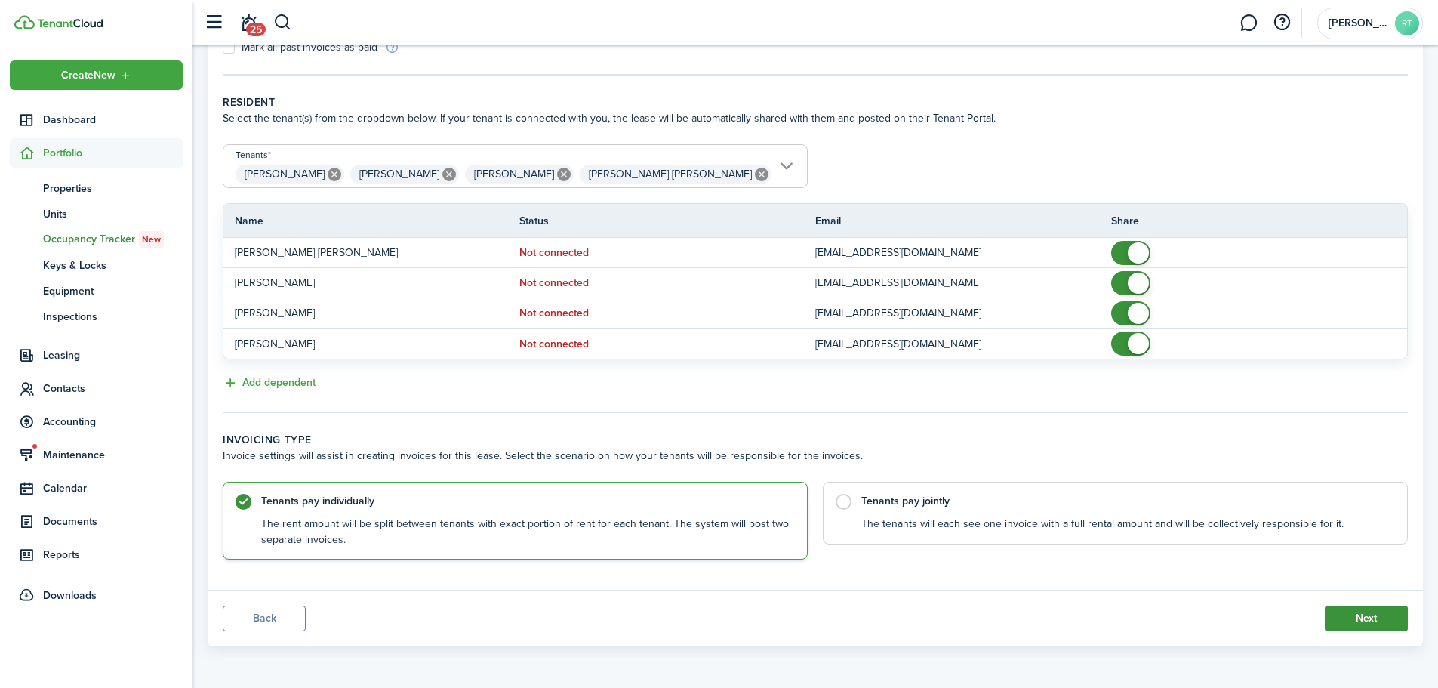
click at [1348, 607] on button "Next" at bounding box center [1366, 618] width 83 height 26
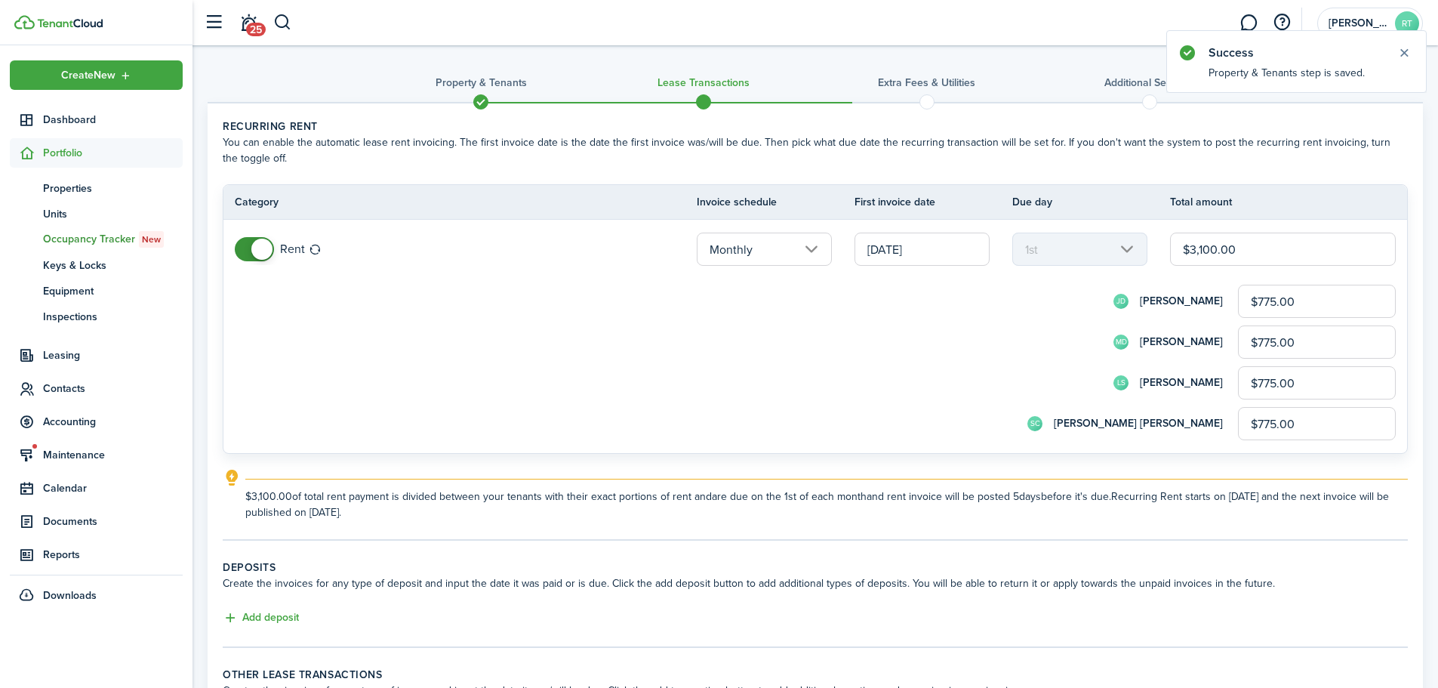
drag, startPoint x: 1259, startPoint y: 245, endPoint x: 1096, endPoint y: 247, distance: 163.1
click at [1096, 247] on tr "Rent Monthly [DATE] 1st $3,100.00 [PERSON_NAME] $775.00 MD [PERSON_NAME] $775.0…" at bounding box center [815, 336] width 1184 height 233
type input "$3"
type input "$0.75"
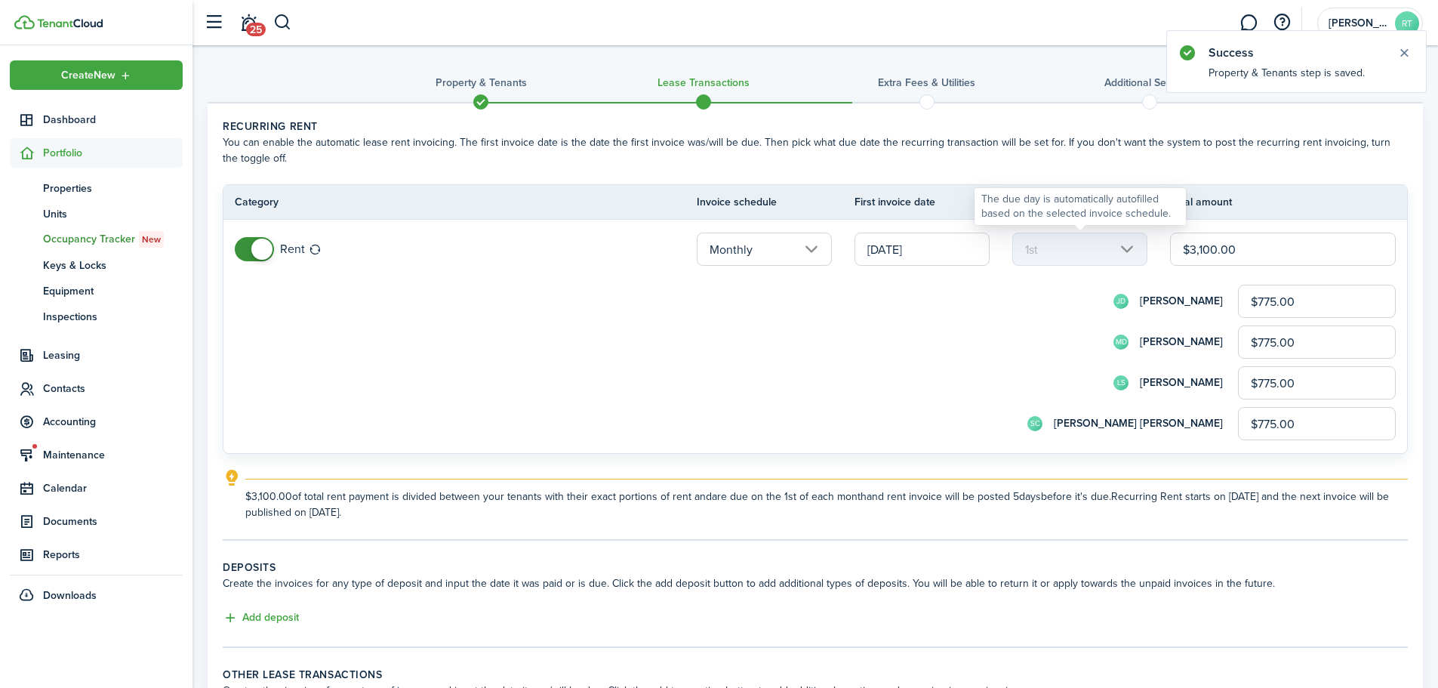
type input "$0.75"
type input "$32"
type input "$8.00"
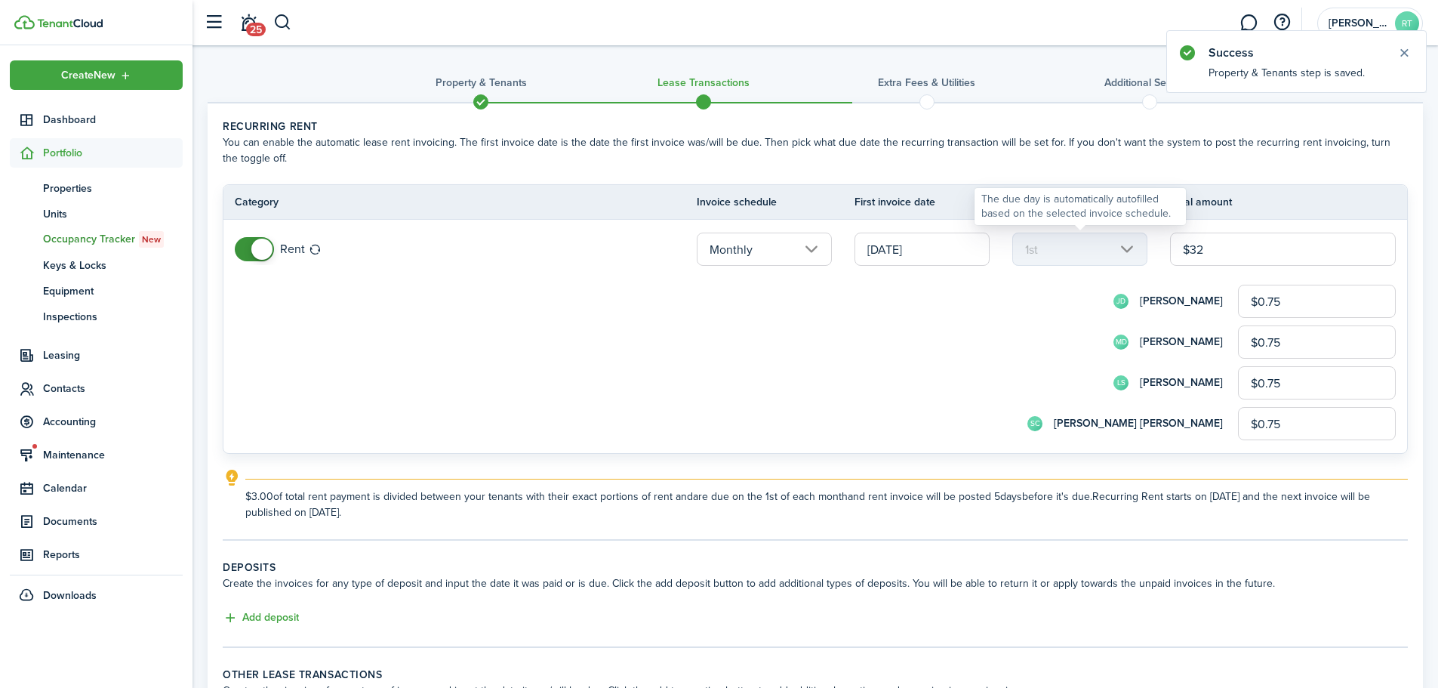
type input "$8.00"
type input "$320"
type input "$80.00"
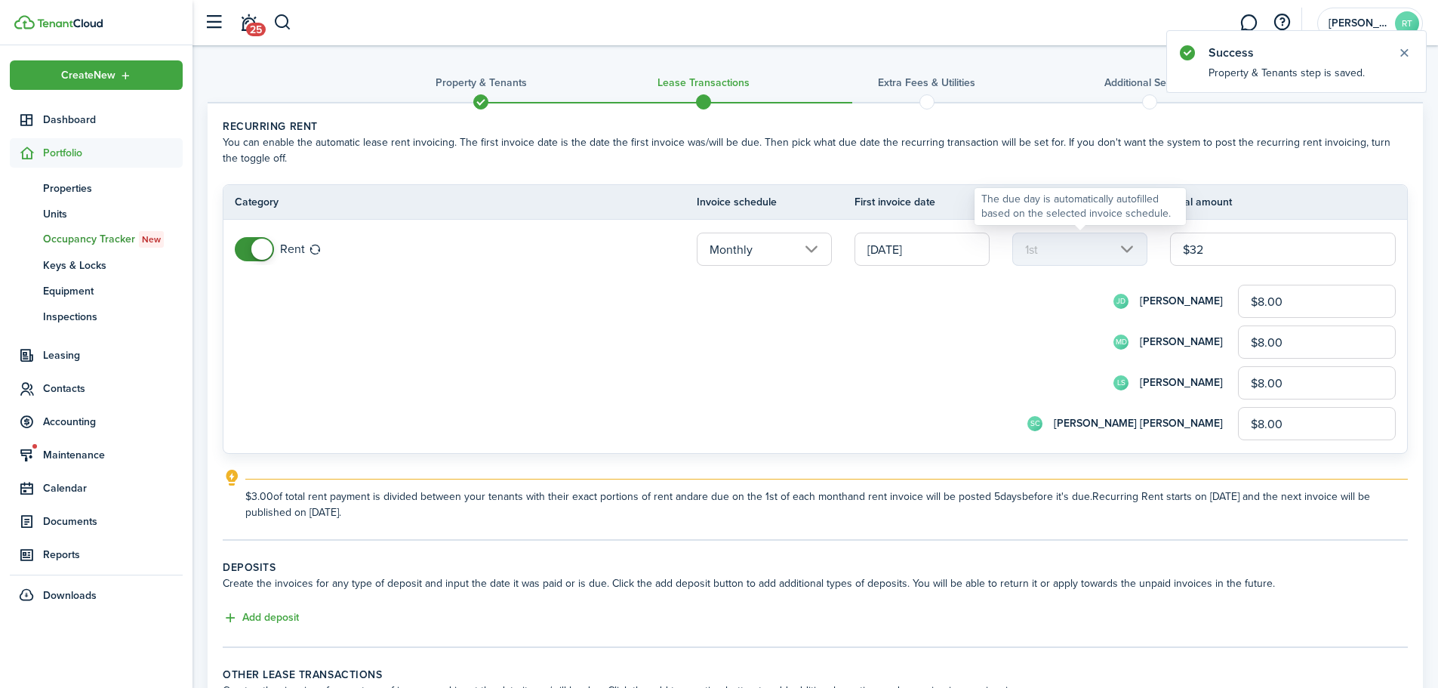
type input "$80.00"
type input "$3,200"
type input "$800.00"
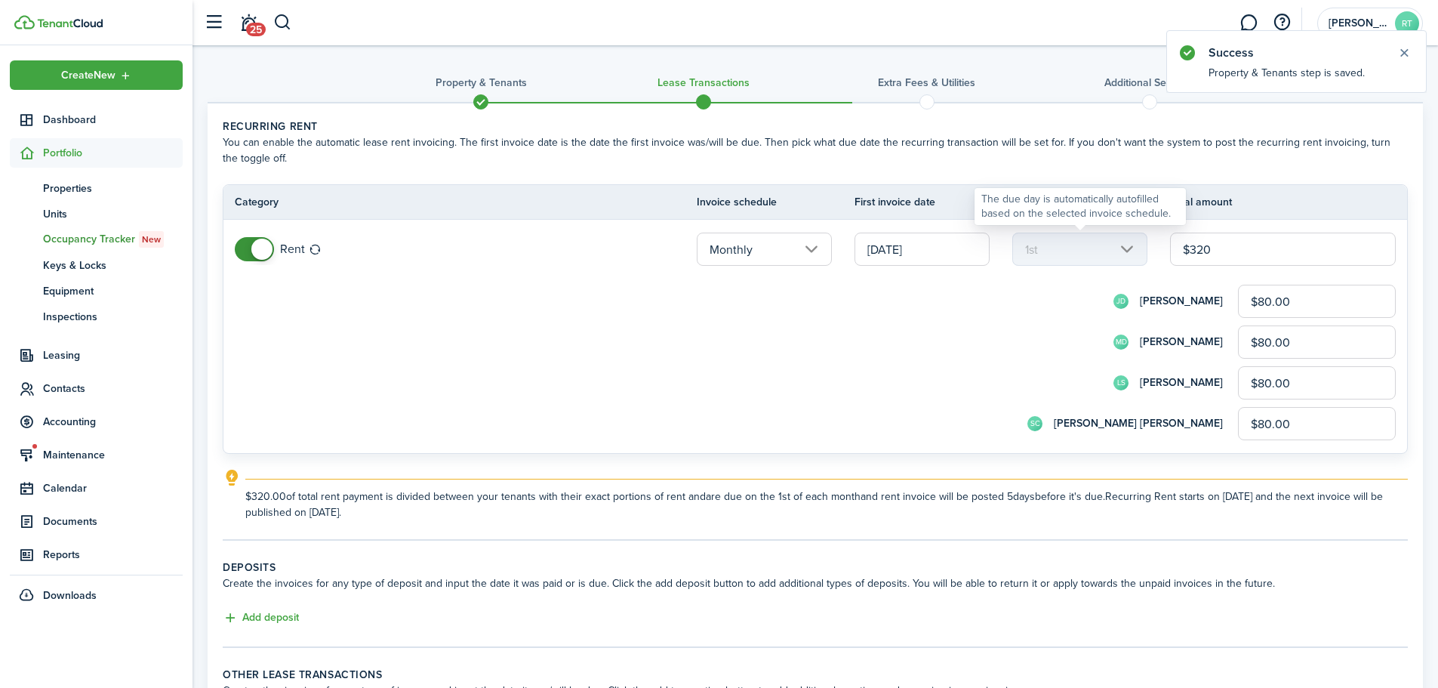
type input "$800.00"
type input "$3,200.00"
click at [570, 359] on form "[PERSON_NAME] $800.00 MD [PERSON_NAME] $800.00 LS [PERSON_NAME] $800.00 SC [PER…" at bounding box center [815, 362] width 1161 height 155
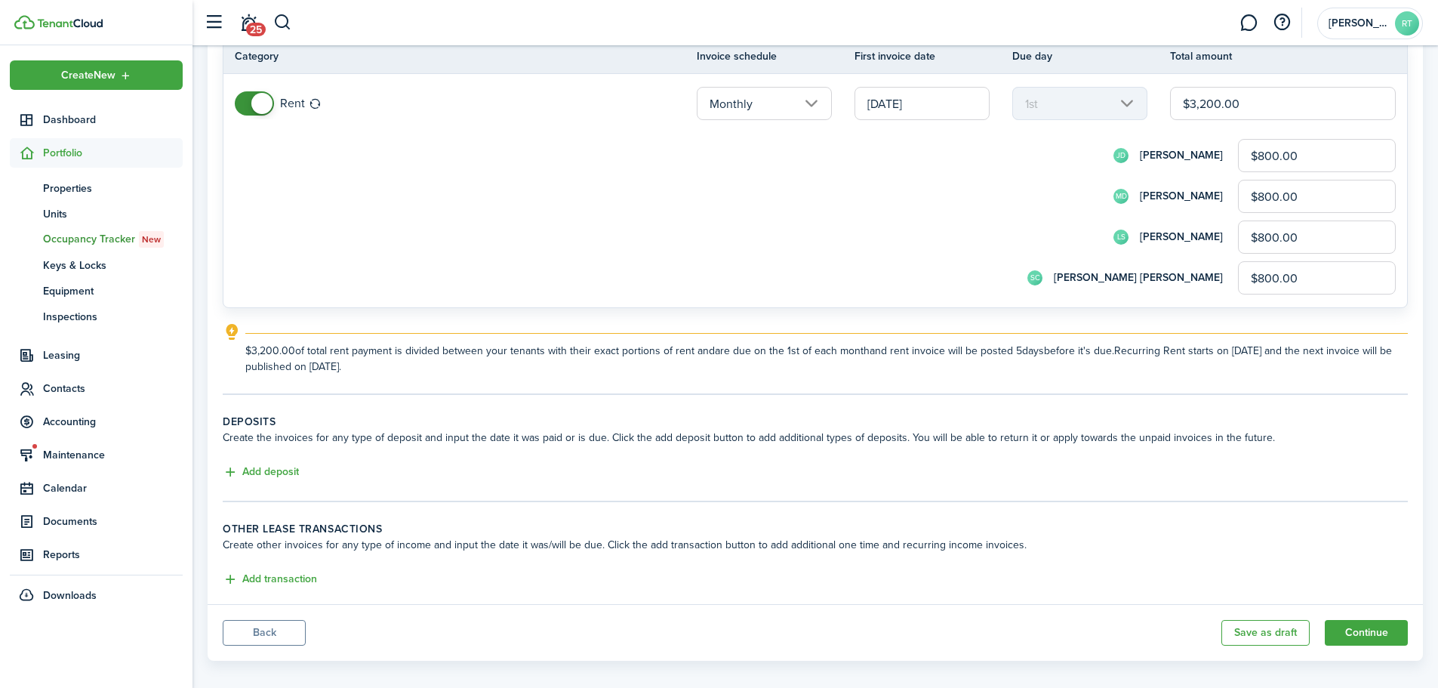
scroll to position [160, 0]
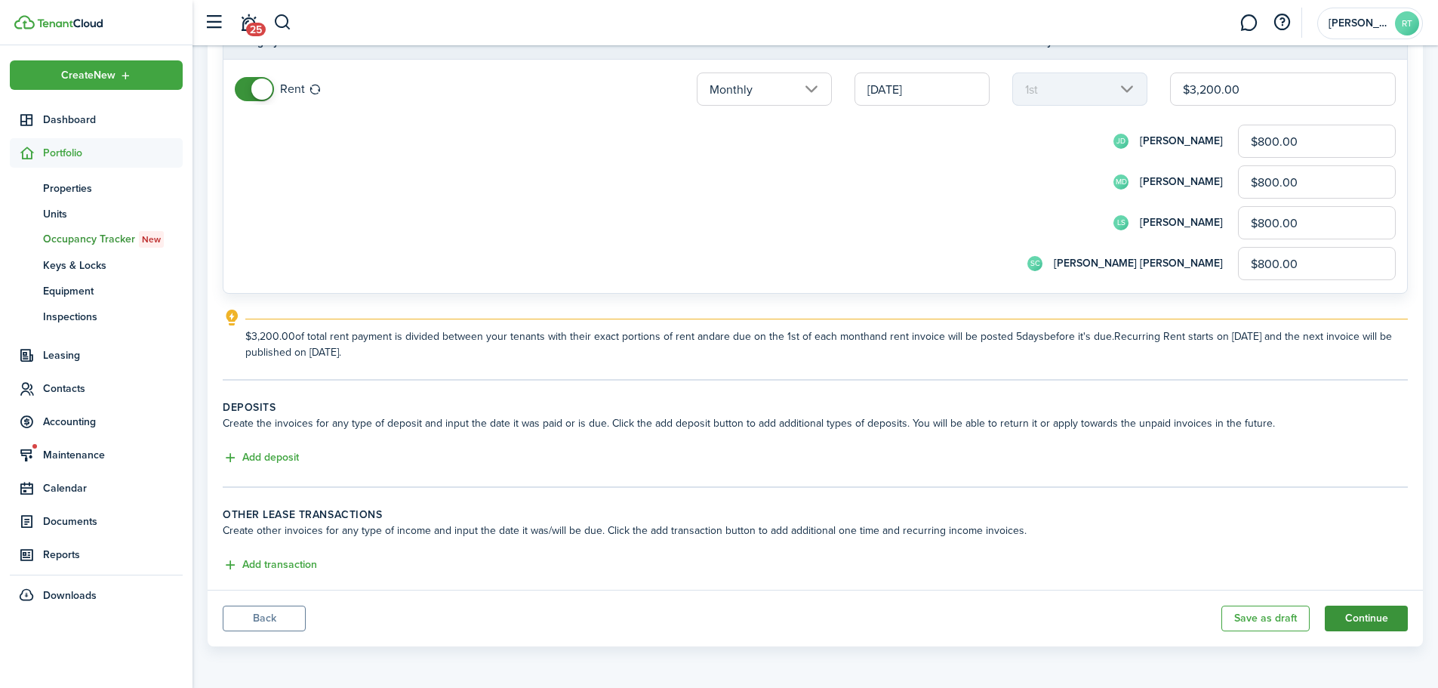
click at [1350, 616] on button "Continue" at bounding box center [1366, 618] width 83 height 26
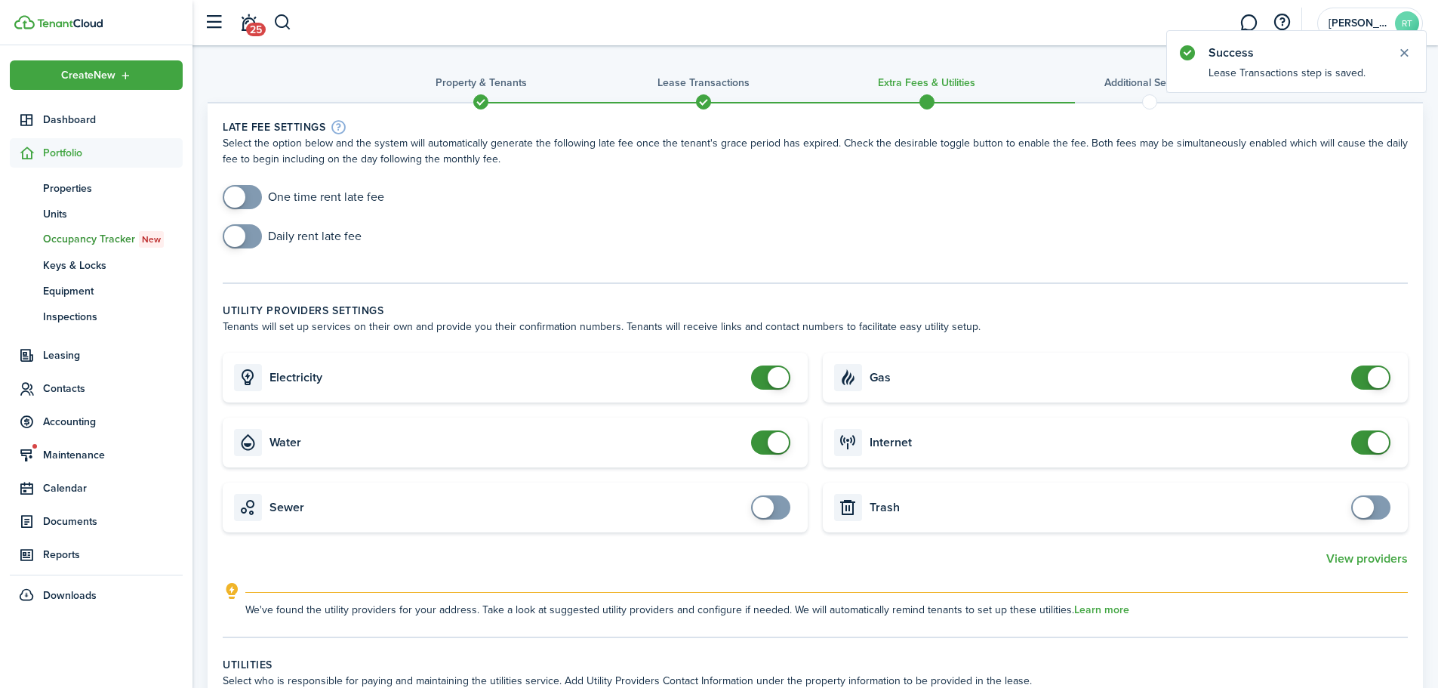
checkbox input "true"
click at [239, 189] on span at bounding box center [234, 196] width 21 height 21
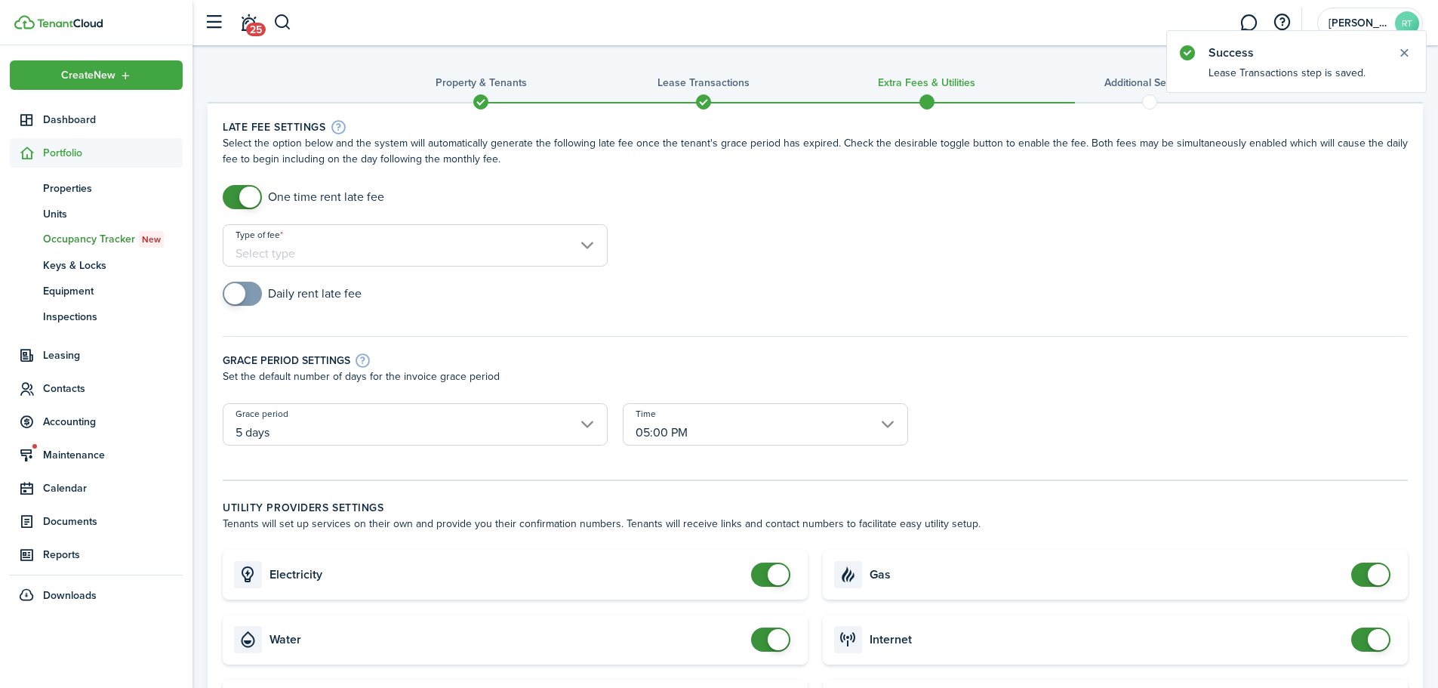
click at [294, 258] on input "Type of fee" at bounding box center [415, 245] width 385 height 42
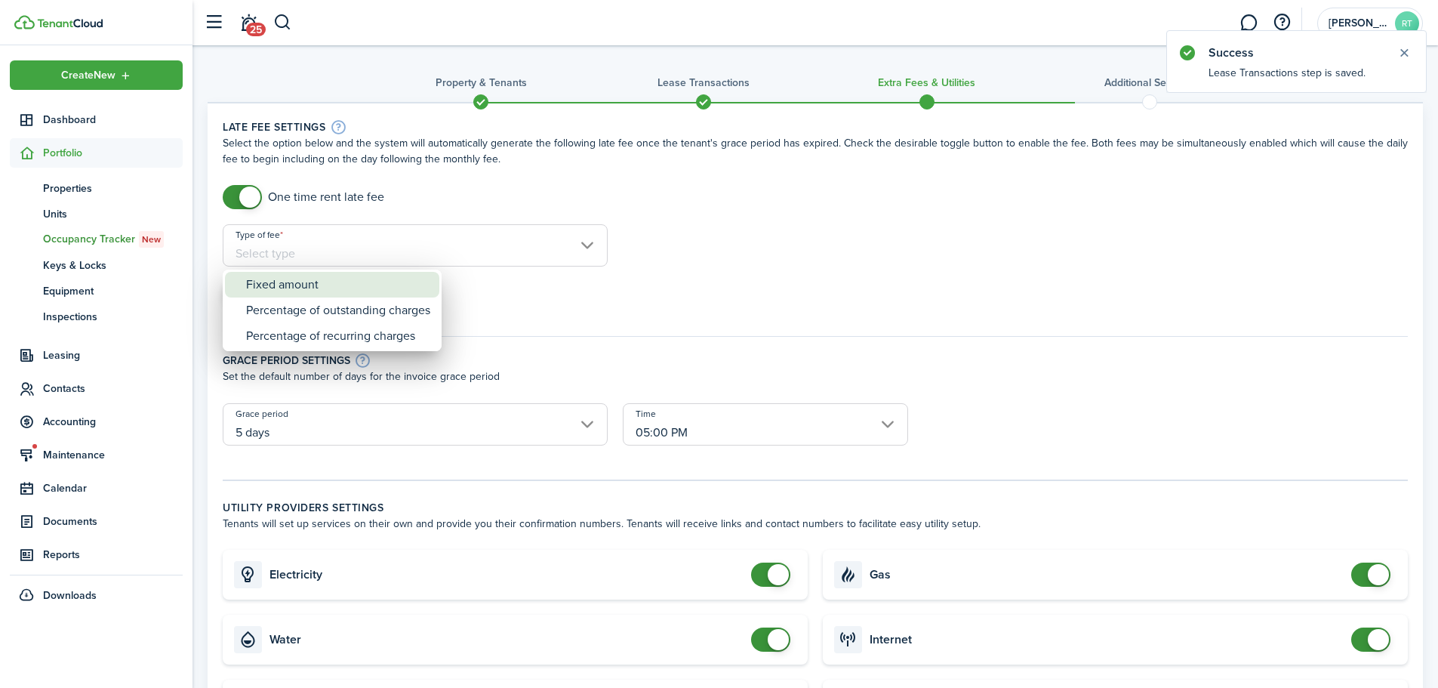
click at [291, 288] on div "Fixed amount" at bounding box center [338, 285] width 184 height 26
type input "Fixed amount"
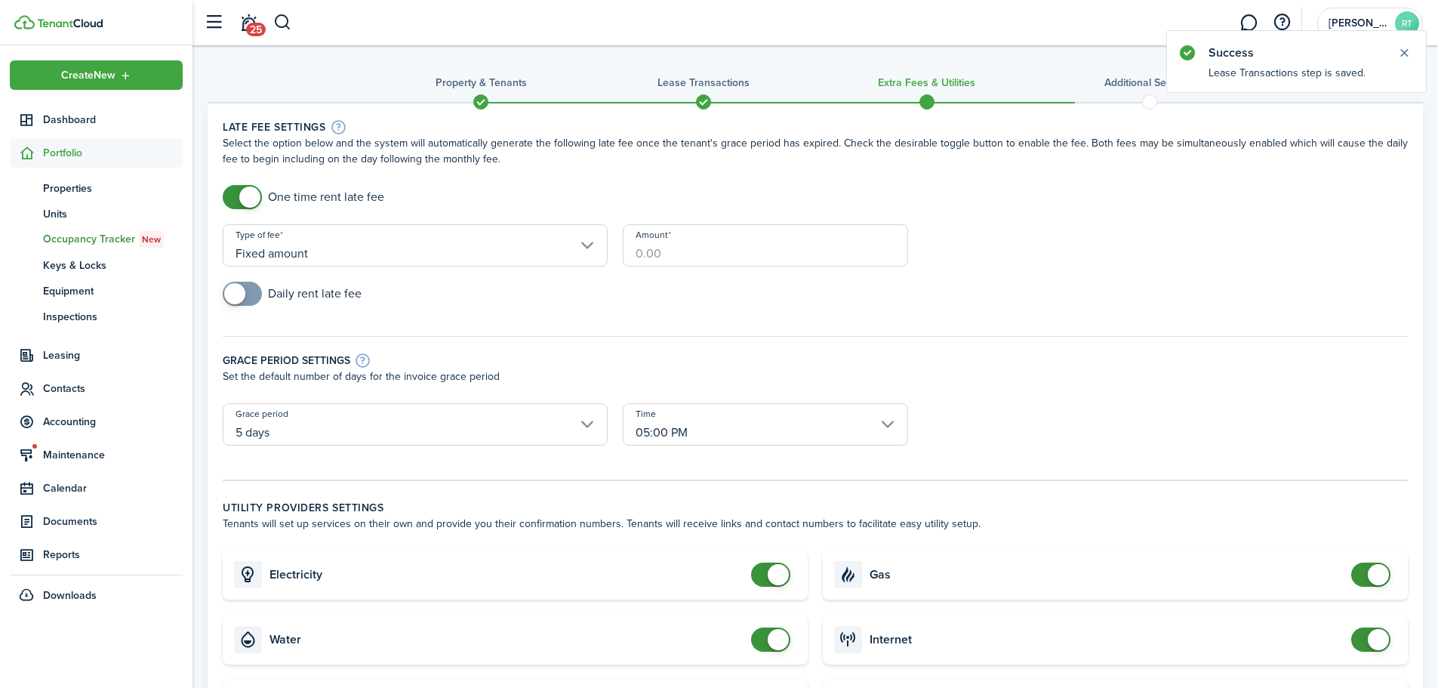
click at [669, 239] on input "Amount" at bounding box center [765, 245] width 285 height 42
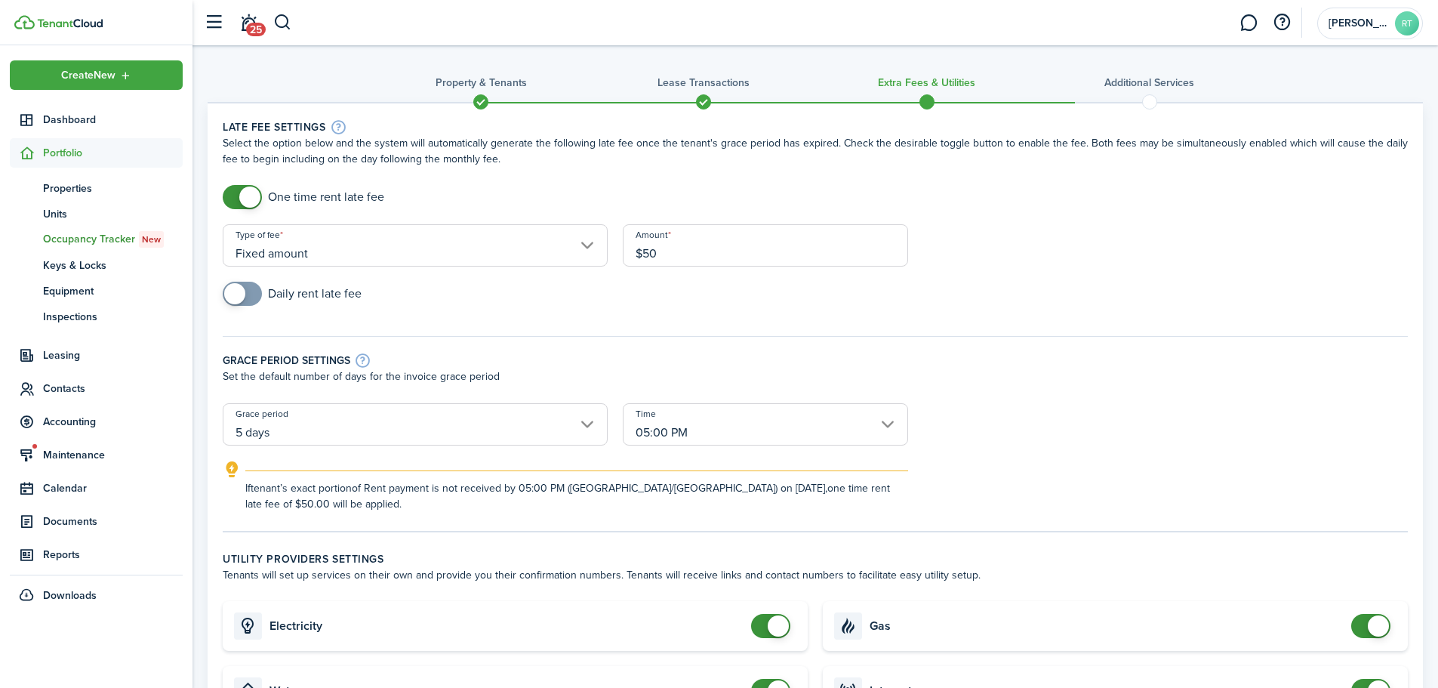
type input "$50.00"
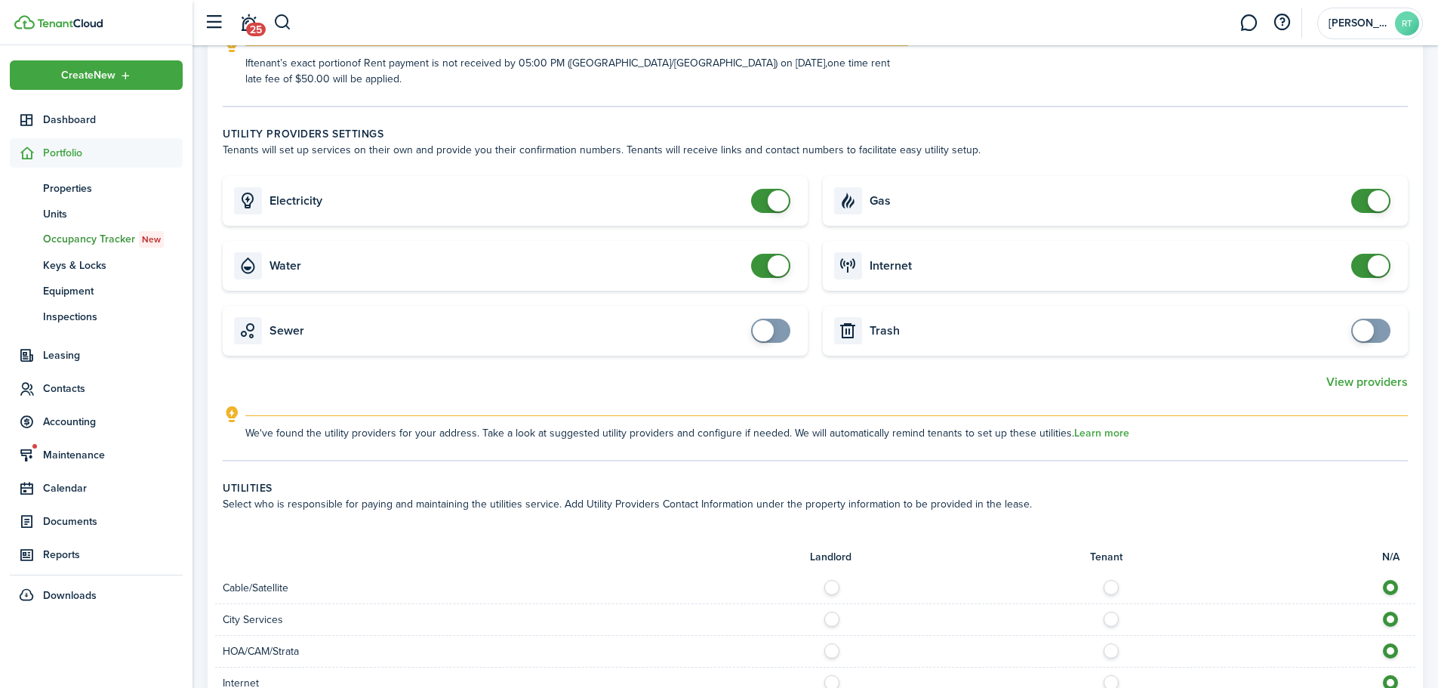
scroll to position [453, 0]
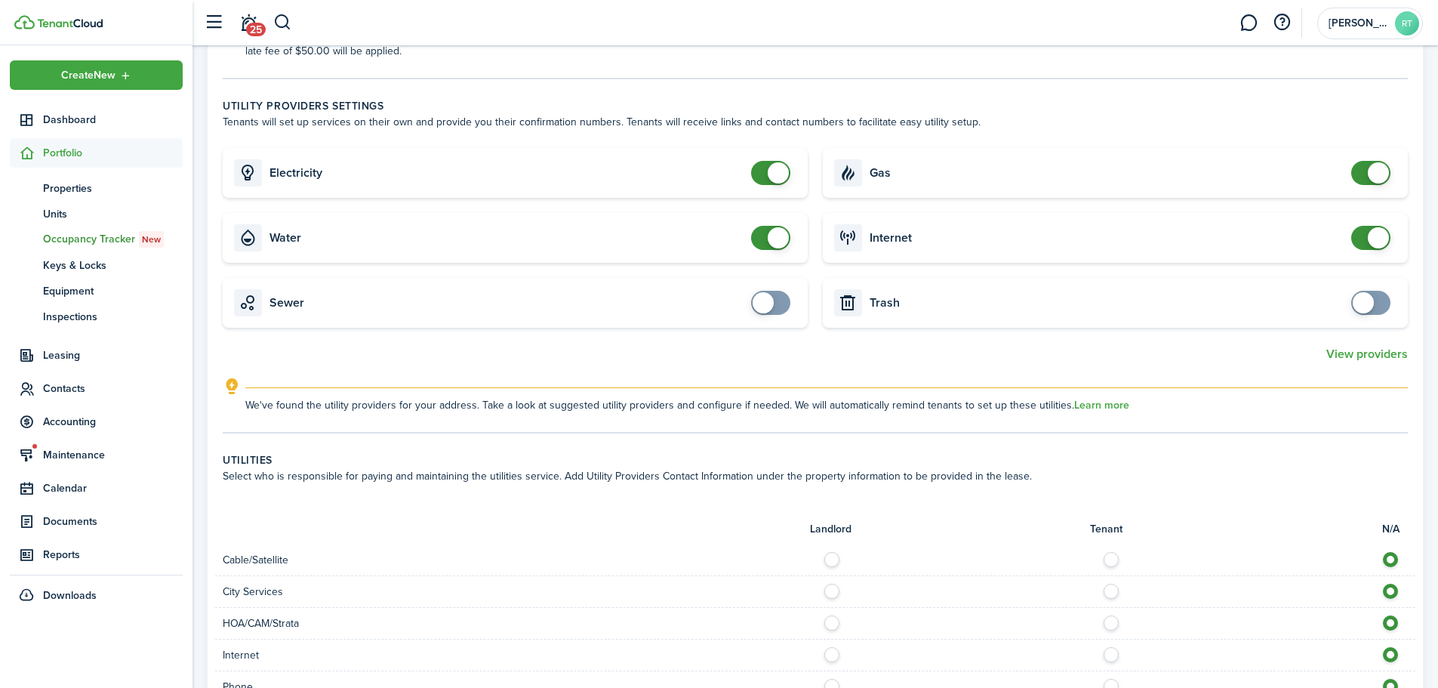
checkbox input "false"
click at [777, 240] on span at bounding box center [778, 237] width 21 height 21
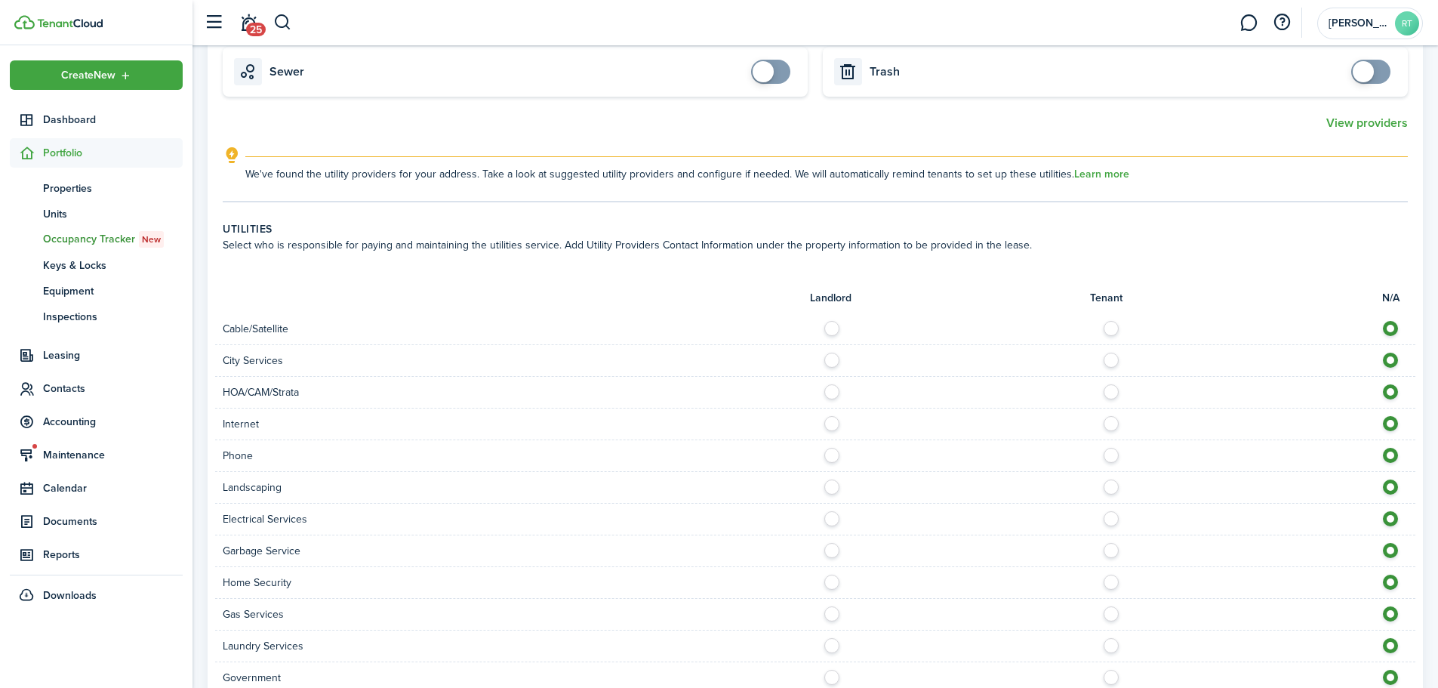
scroll to position [755, 0]
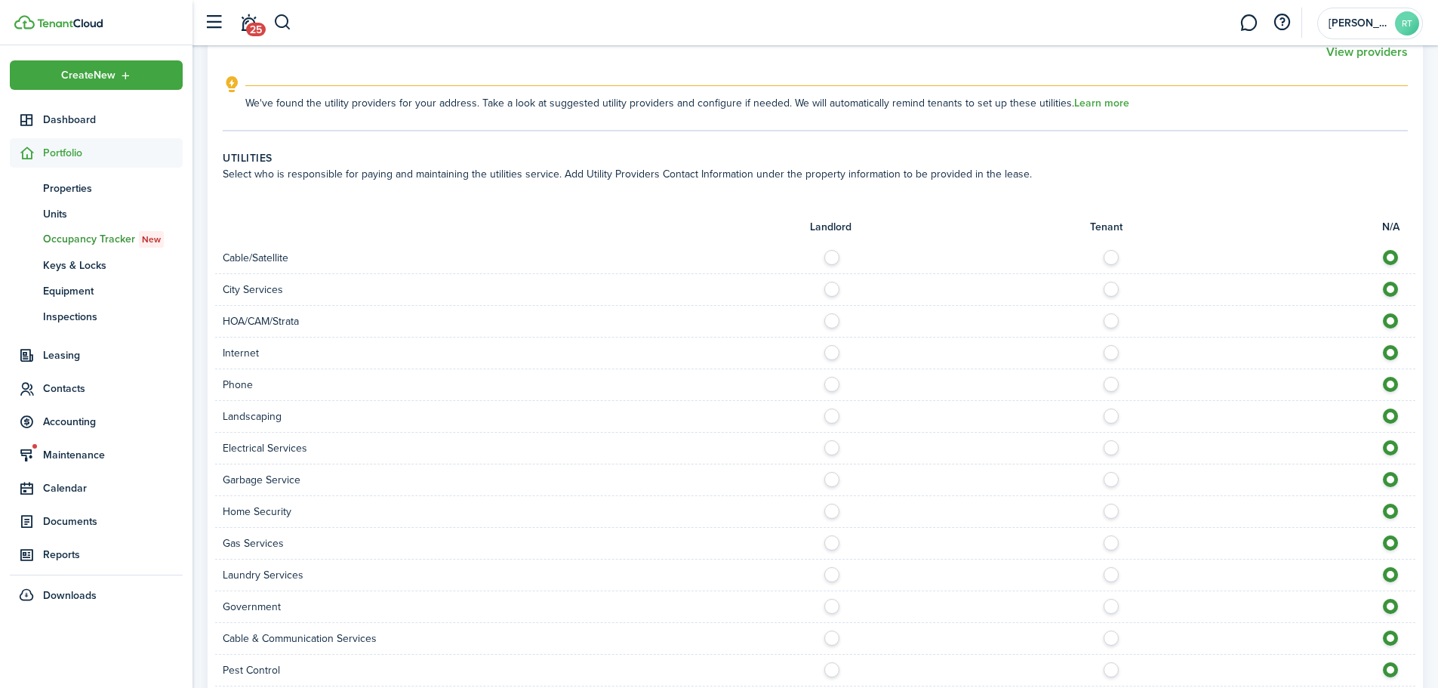
click at [1109, 251] on label at bounding box center [1115, 254] width 26 height 8
radio input "true"
click at [837, 289] on label at bounding box center [836, 286] width 26 height 8
radio input "true"
click at [1113, 350] on label at bounding box center [1115, 349] width 26 height 8
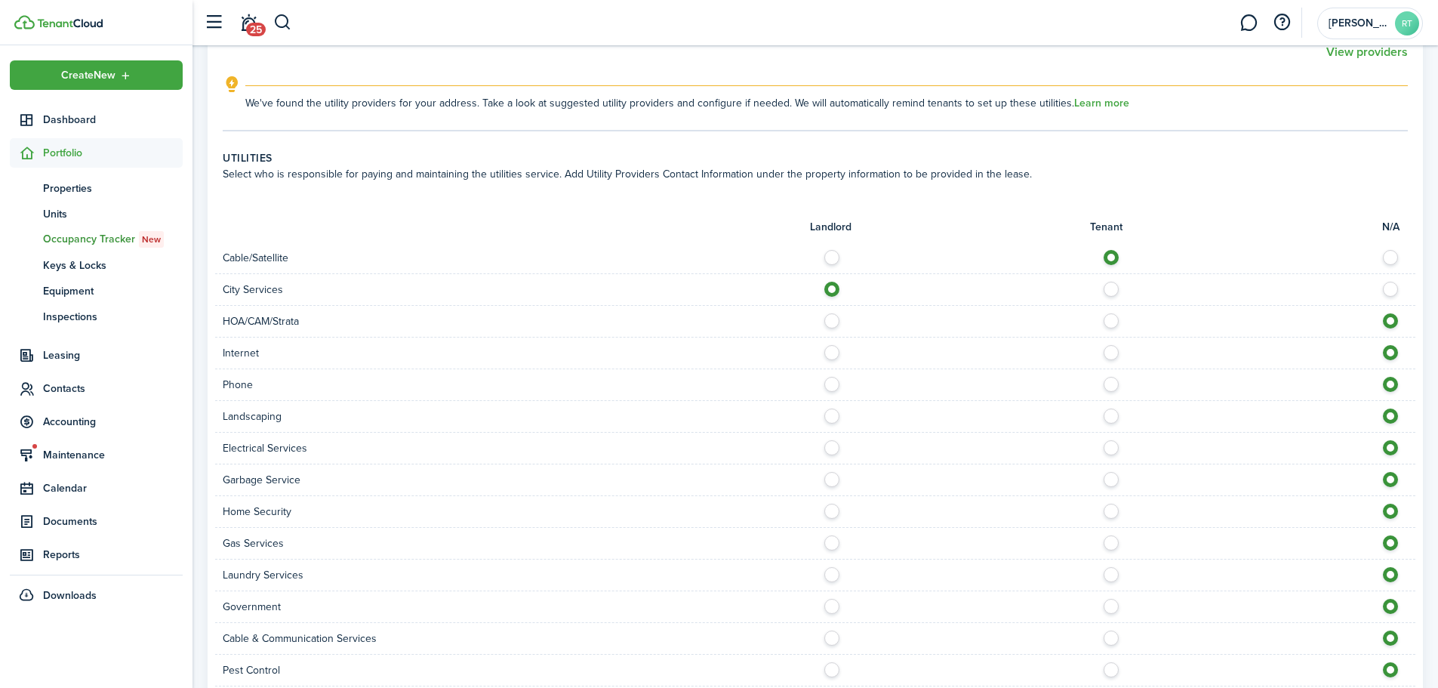
radio input "true"
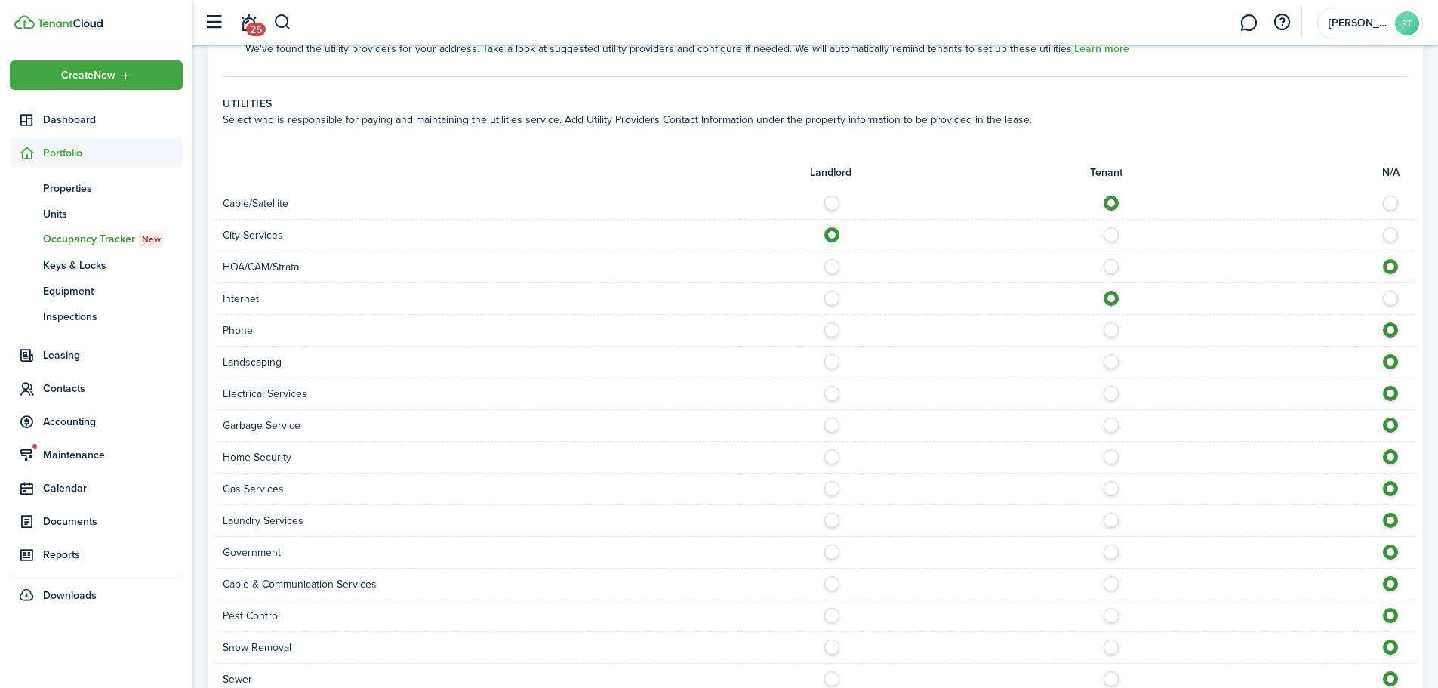
scroll to position [906, 0]
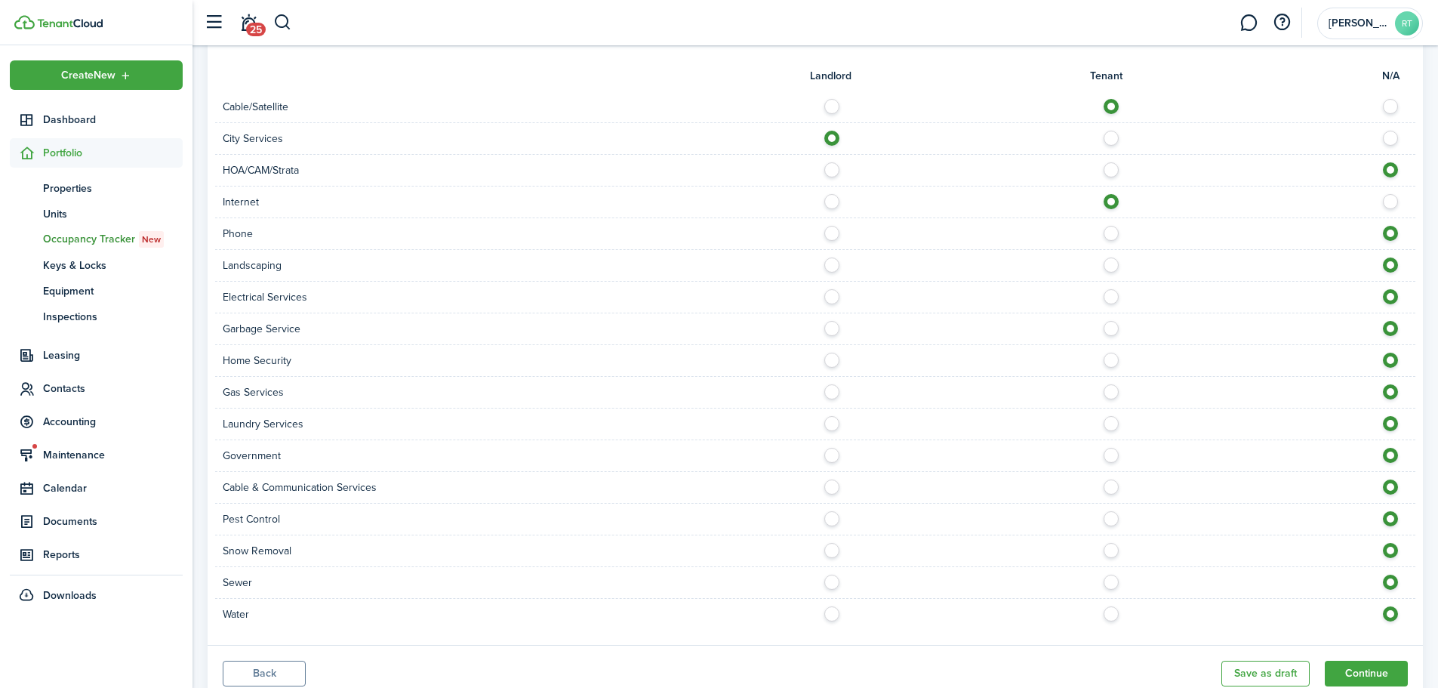
click at [829, 265] on label at bounding box center [836, 261] width 26 height 8
radio input "true"
click at [1111, 294] on label at bounding box center [1115, 293] width 26 height 8
radio input "true"
click at [833, 325] on label at bounding box center [836, 325] width 26 height 8
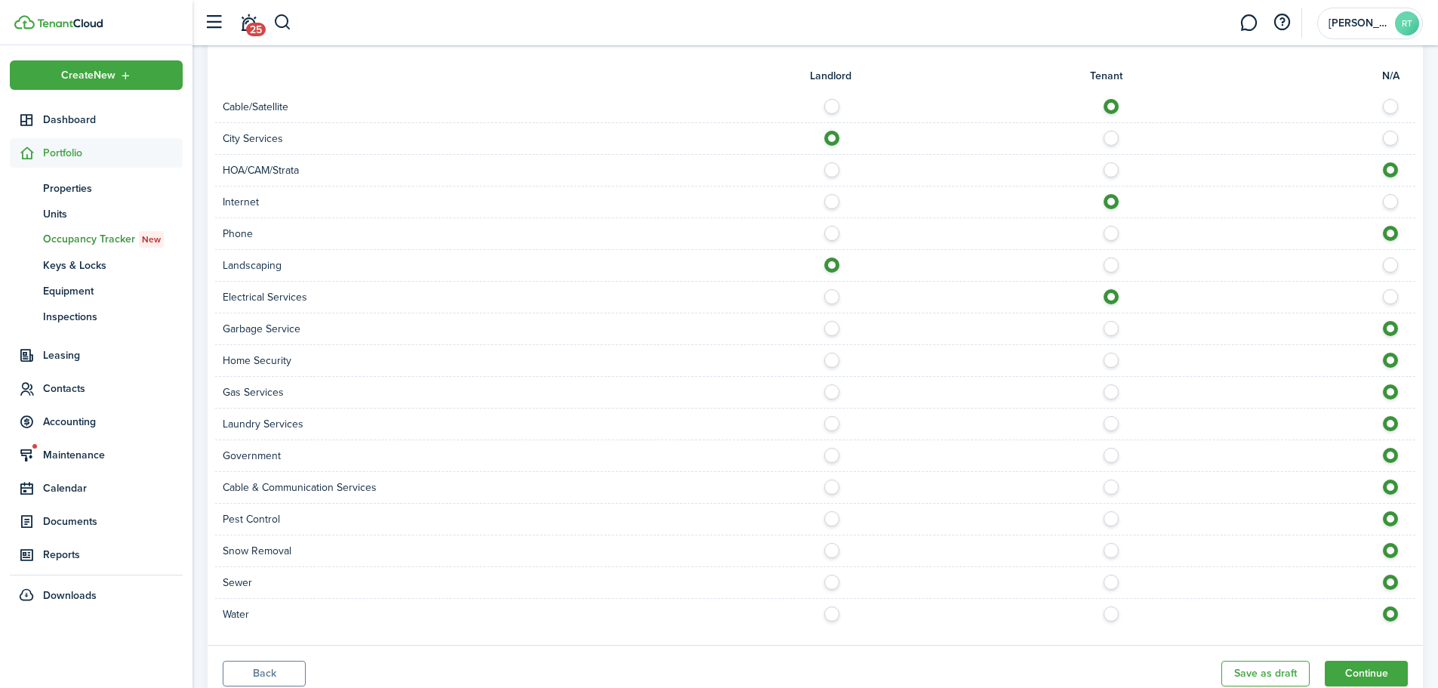
radio input "true"
click at [828, 389] on label at bounding box center [836, 388] width 26 height 8
radio input "true"
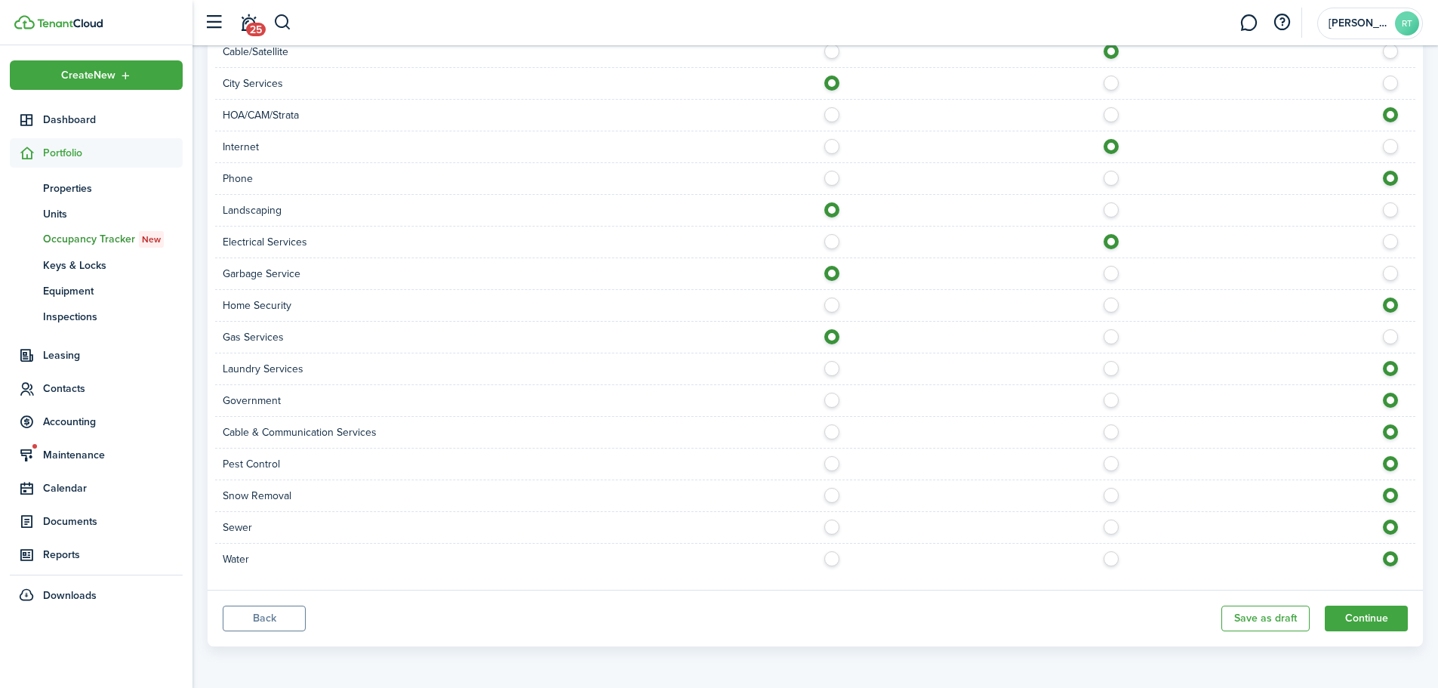
click at [1107, 368] on label at bounding box center [1115, 365] width 26 height 8
radio input "true"
click at [829, 463] on label at bounding box center [836, 460] width 26 height 8
radio input "true"
click at [835, 495] on label at bounding box center [836, 492] width 26 height 8
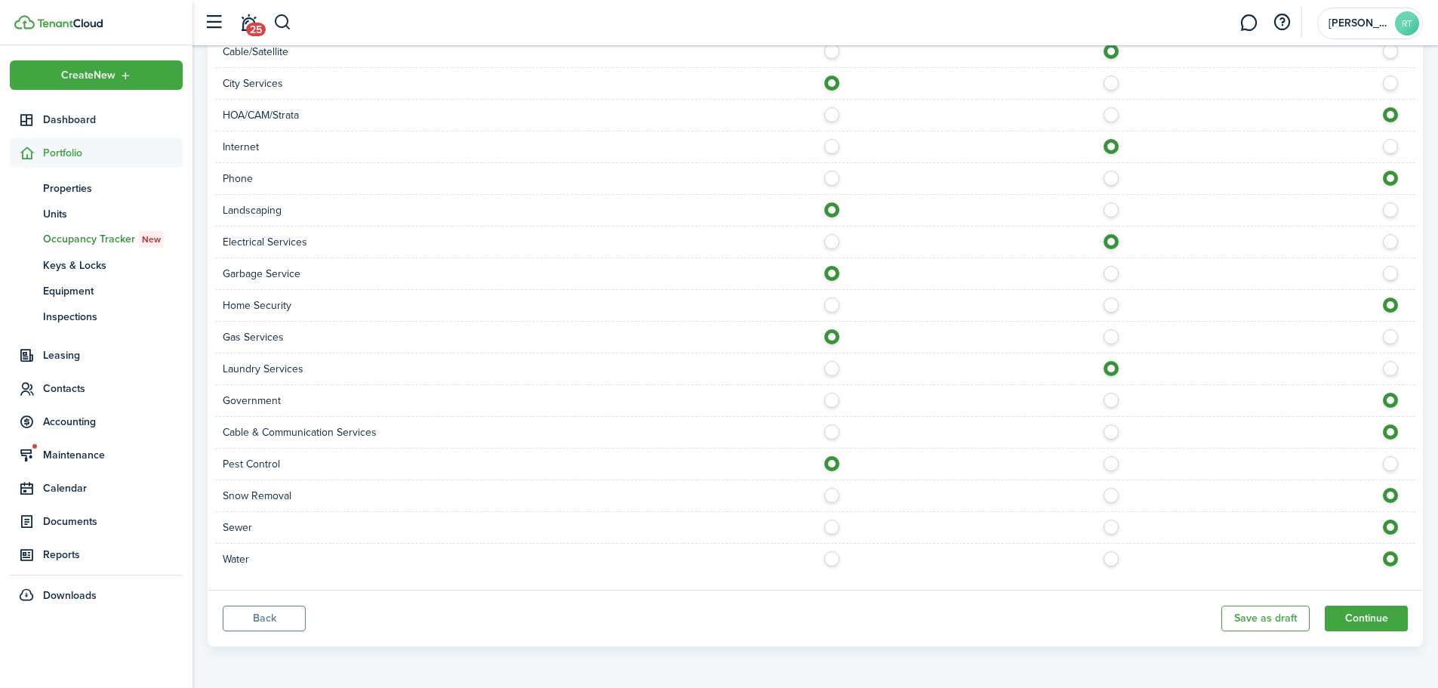
radio input "true"
click at [1113, 534] on div at bounding box center [1115, 527] width 600 height 16
click at [1111, 527] on label at bounding box center [1115, 523] width 26 height 8
radio input "true"
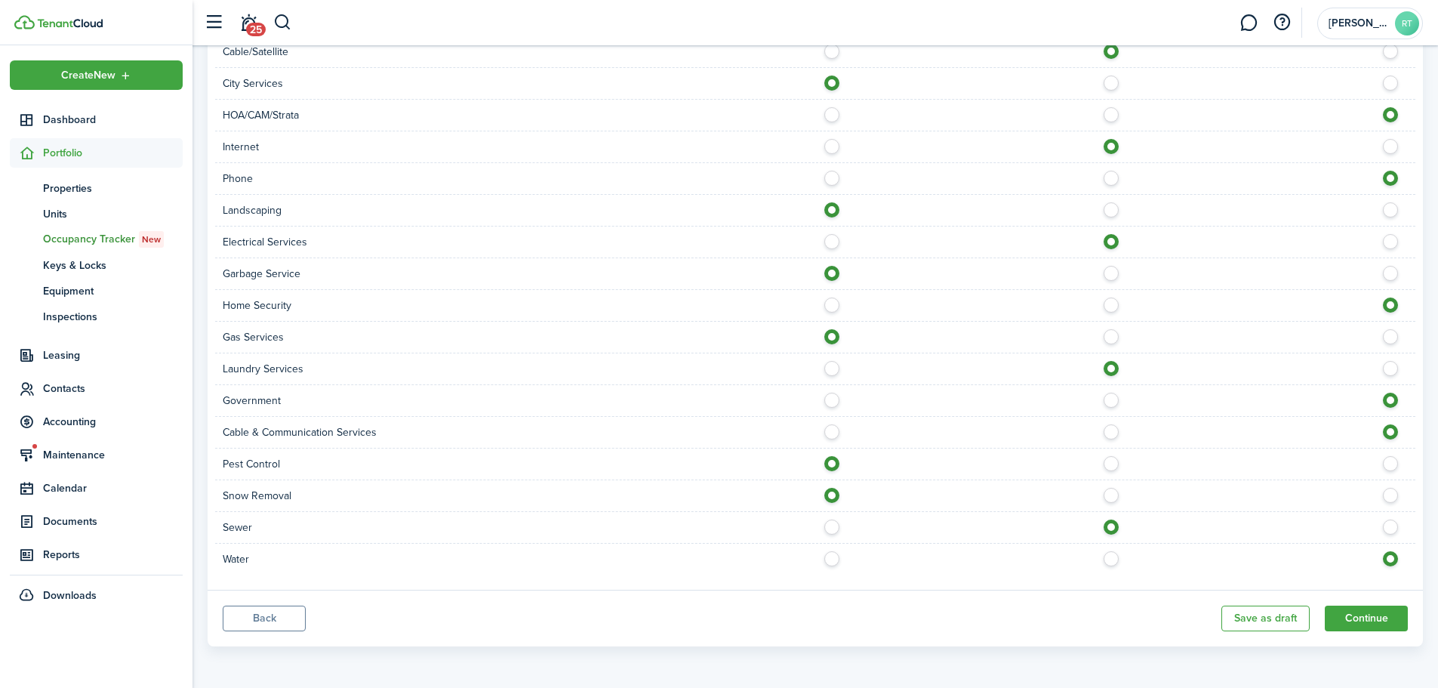
click at [1111, 559] on label at bounding box center [1115, 555] width 26 height 8
radio input "true"
click at [1332, 623] on button "Continue" at bounding box center [1366, 618] width 83 height 26
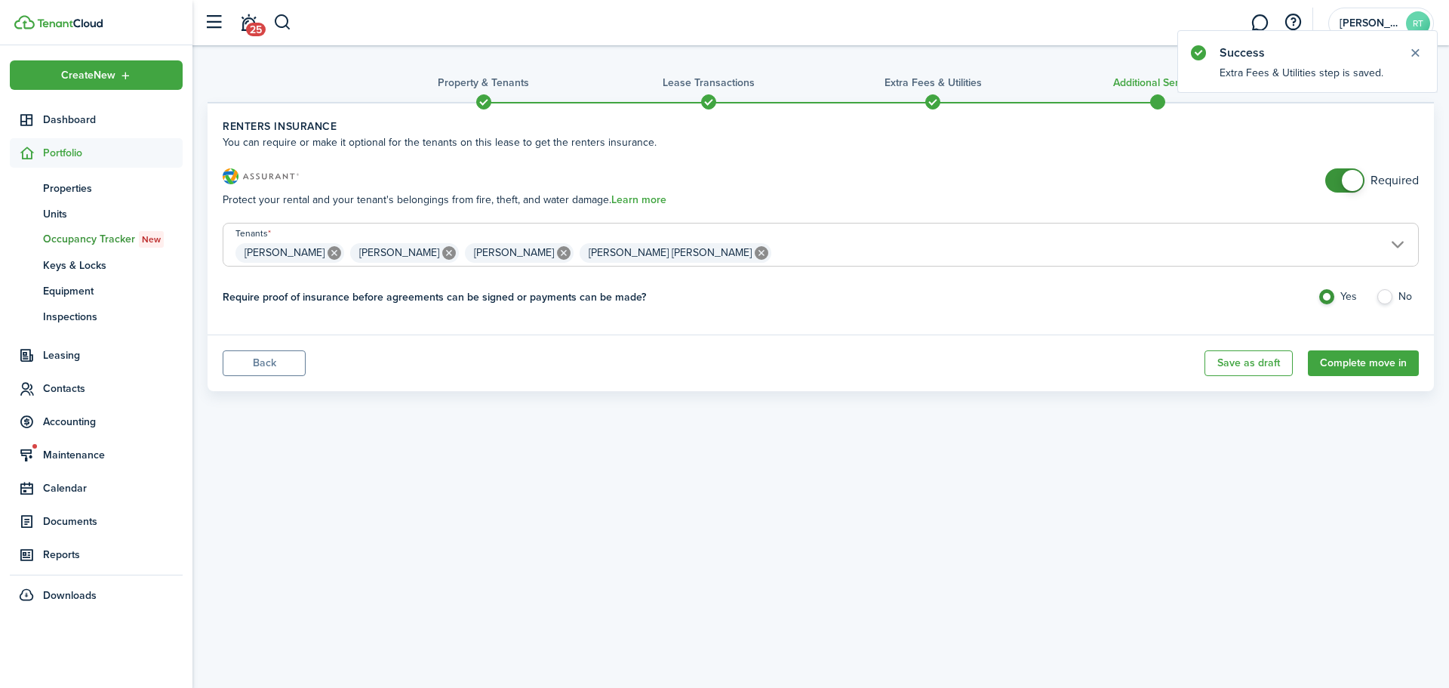
checkbox input "false"
click at [1349, 178] on span at bounding box center [1352, 180] width 21 height 21
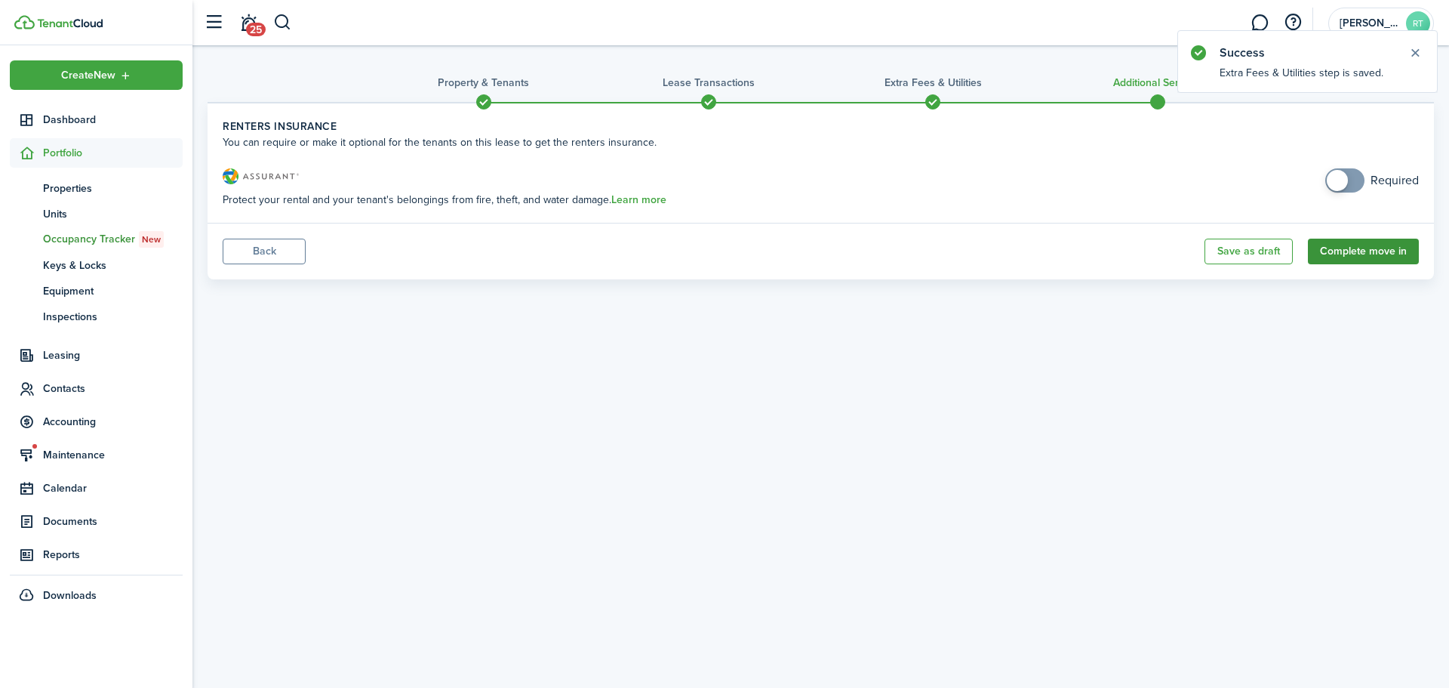
click at [1375, 252] on button "Complete move in" at bounding box center [1363, 252] width 111 height 26
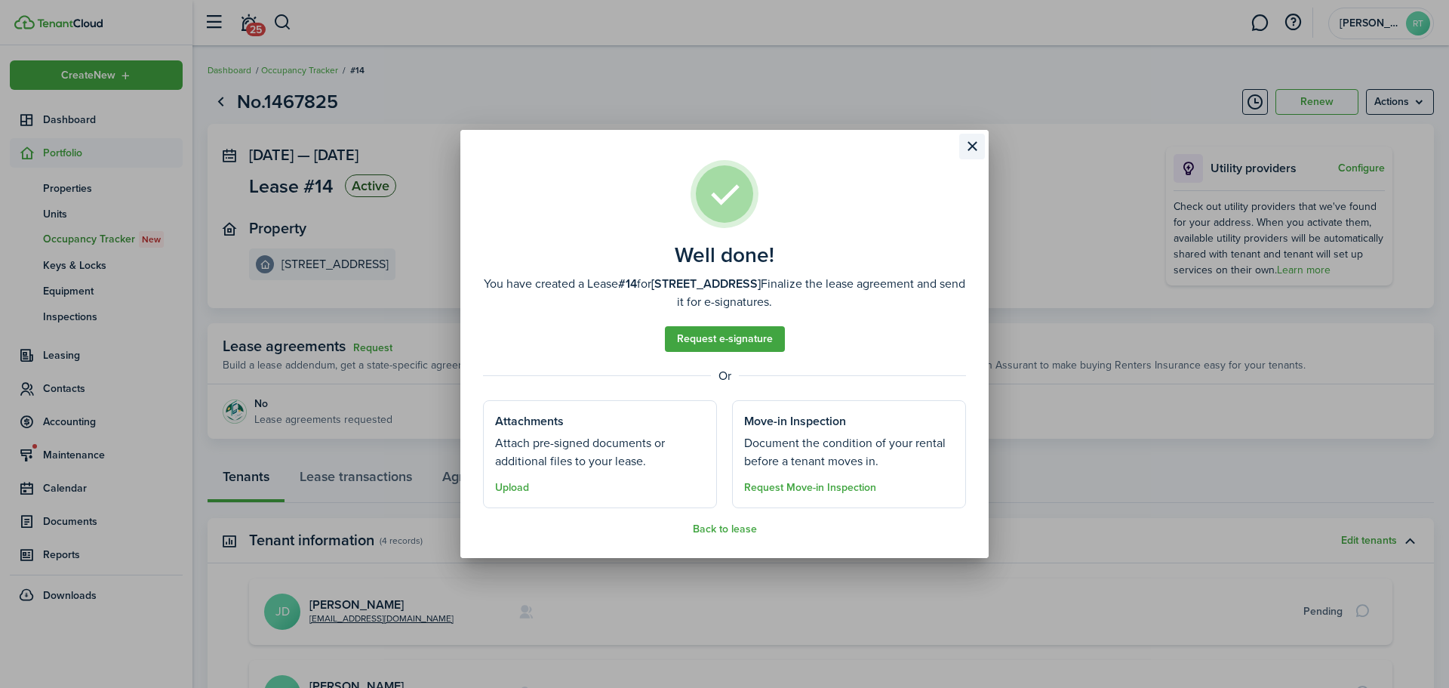
click at [971, 141] on button "Close modal" at bounding box center [972, 147] width 26 height 26
